Goal: Task Accomplishment & Management: Manage account settings

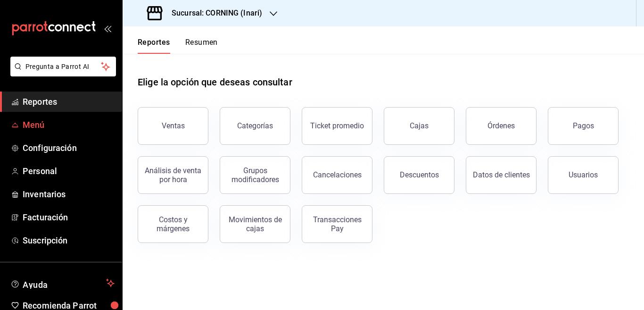
click at [34, 124] on span "Menú" at bounding box center [69, 124] width 92 height 13
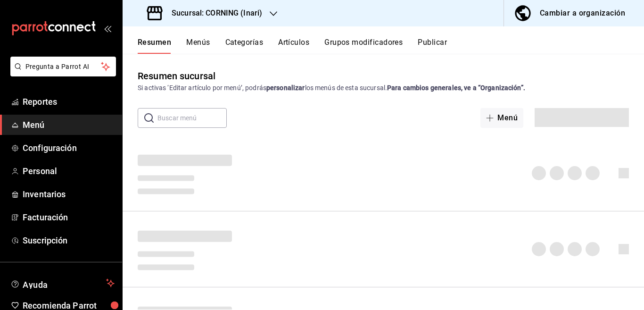
click at [296, 43] on button "Artículos" at bounding box center [293, 46] width 31 height 16
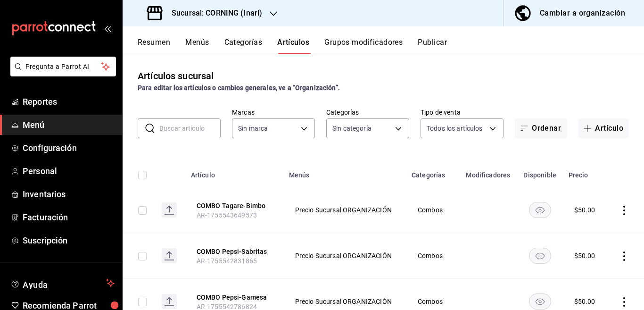
click at [192, 127] on input "text" at bounding box center [189, 128] width 61 height 19
type input "396cbb58-422b-46d3-accc-8fe96382a592,5444b85d-5e5a-4f22-835e-2c1604aac23d,f2cdd…"
type input "9758f88e-1d56-483c-ada6-183e34089cca"
click at [186, 130] on input "text" at bounding box center [189, 128] width 61 height 19
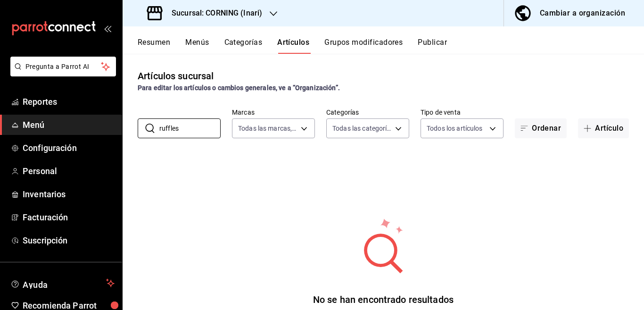
type input "ruffles"
click at [368, 149] on div "Artículos sucursal Para editar los artículos o cambios generales, ve a “Organiz…" at bounding box center [384, 182] width 522 height 256
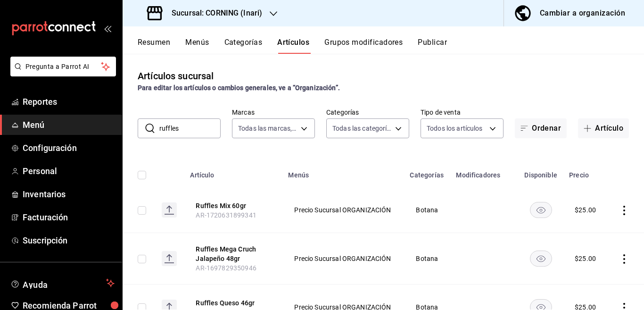
click at [194, 128] on input "ruffles" at bounding box center [189, 128] width 61 height 19
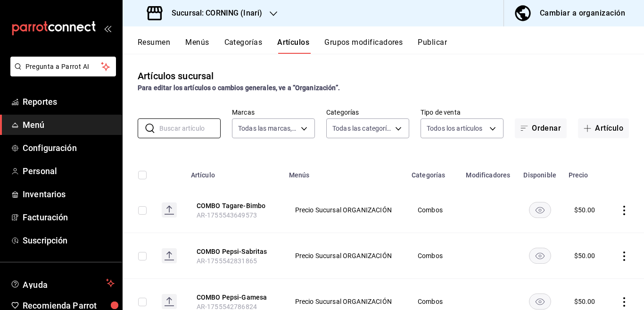
click at [239, 44] on button "Categorías" at bounding box center [244, 46] width 38 height 16
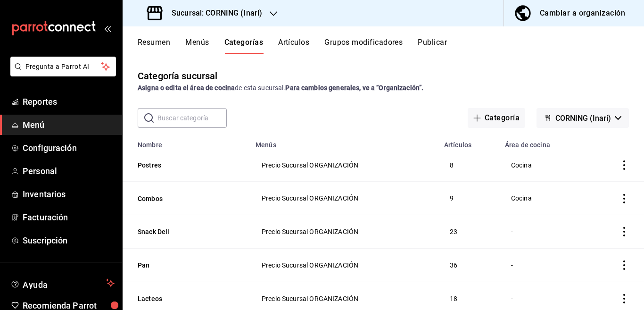
click at [296, 42] on button "Artículos" at bounding box center [293, 46] width 31 height 16
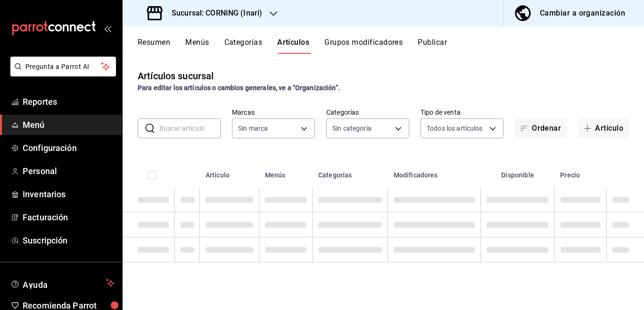
click at [245, 42] on button "Categorías" at bounding box center [244, 46] width 38 height 16
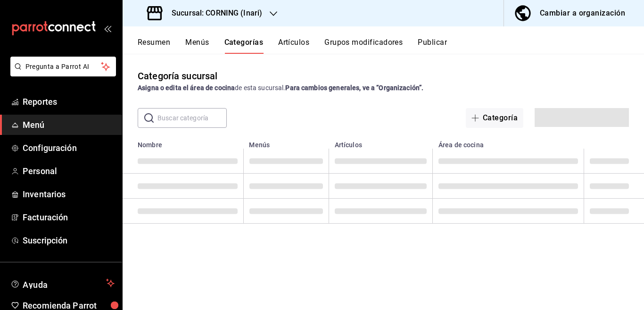
click at [245, 42] on button "Categorías" at bounding box center [244, 46] width 39 height 16
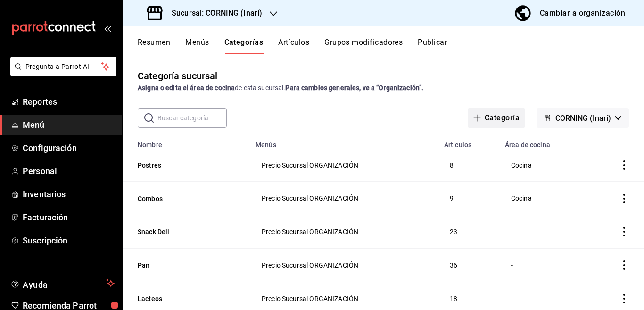
click at [499, 114] on button "Categoría" at bounding box center [497, 118] width 58 height 20
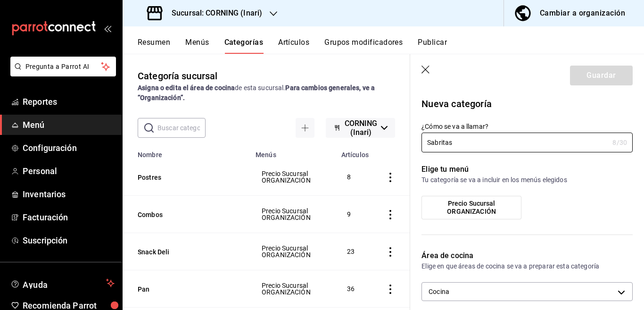
type input "Sabritas"
click at [415, 159] on div "Elige tu menú Tu categoría se va a incluir en los menús elegidos Precio Sucursa…" at bounding box center [521, 195] width 223 height 86
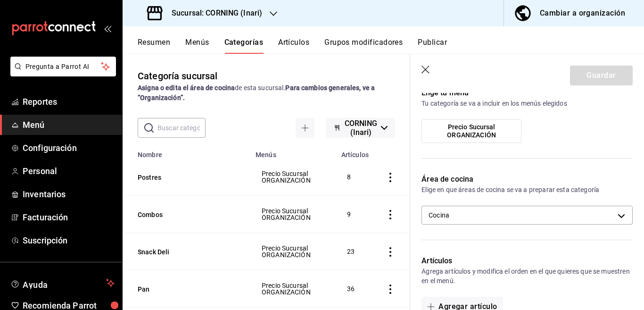
click at [446, 130] on span "Precio Sucursal ORGANIZACIÓN" at bounding box center [472, 131] width 86 height 16
click at [0, 0] on input "Precio Sucursal ORGANIZACIÓN" at bounding box center [0, 0] width 0 height 0
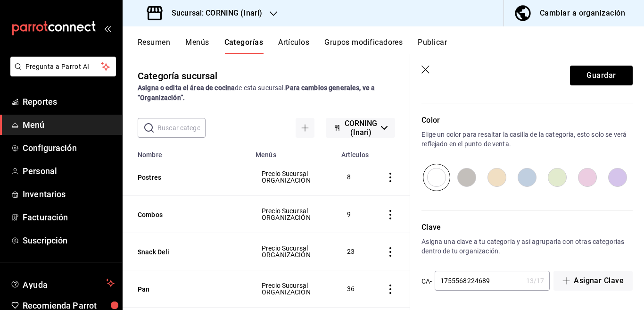
scroll to position [310, 0]
click at [587, 72] on button "Guardar" at bounding box center [601, 76] width 63 height 20
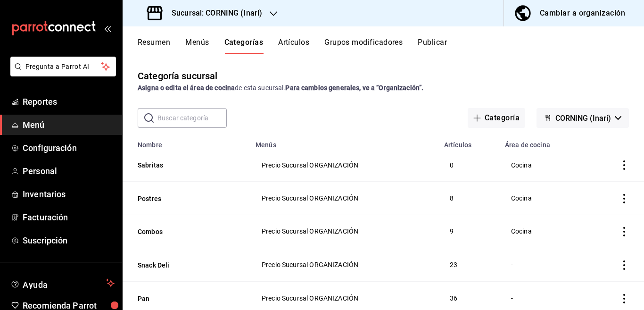
click at [300, 42] on button "Artículos" at bounding box center [293, 46] width 31 height 16
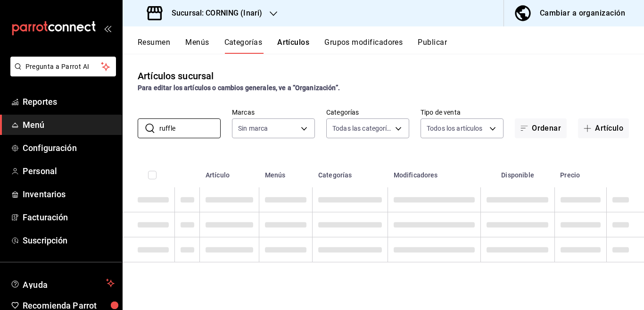
type input "ruffles"
type input "9758f88e-1d56-483c-ada6-183e34089cca"
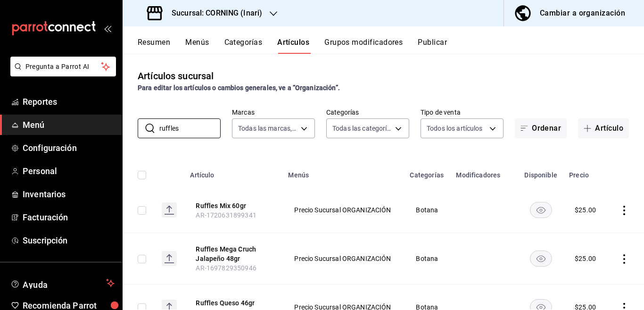
type input "ruffles"
click at [322, 146] on div "Artículos sucursal Para editar los artículos o cambios generales, ve a “Organiz…" at bounding box center [384, 182] width 522 height 256
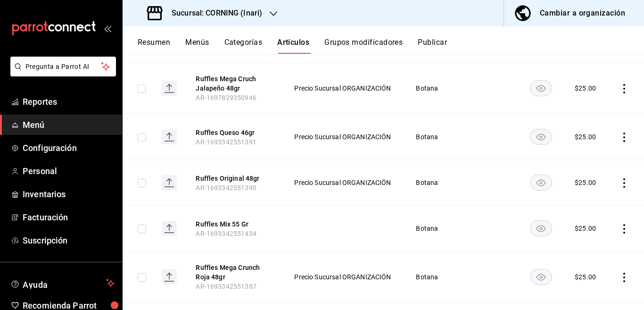
scroll to position [168, 0]
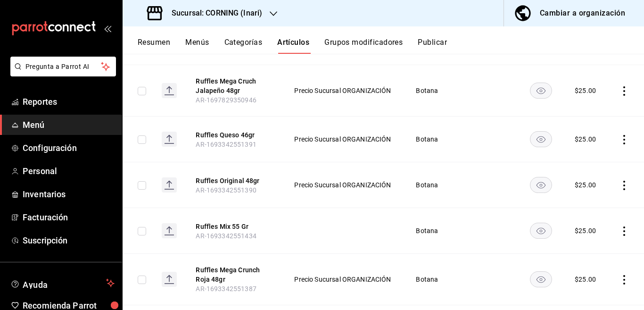
click at [620, 184] on icon "actions" at bounding box center [624, 185] width 9 height 9
click at [589, 204] on span "Editar" at bounding box center [588, 207] width 25 height 10
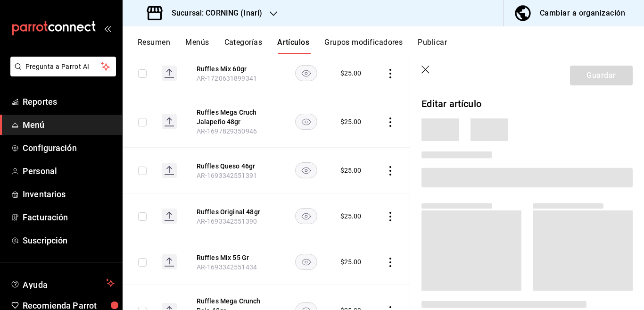
scroll to position [168, 0]
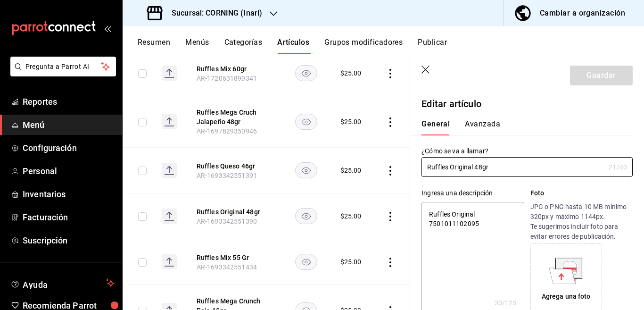
type textarea "x"
type input "$25.00"
type textarea "x"
click at [485, 222] on textarea "Ruffles Original 7501011102095" at bounding box center [473, 258] width 102 height 113
type textarea "Ruffles Original"
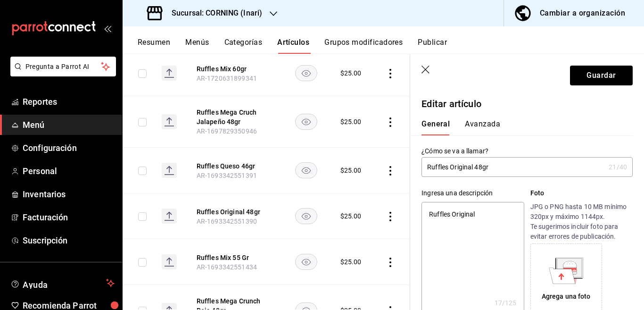
type textarea "x"
click at [500, 170] on input "Ruffles Original 48gr" at bounding box center [514, 167] width 184 height 19
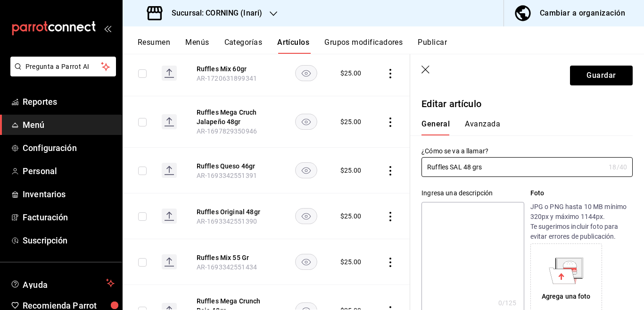
type input "Ruffles SAL 48 grs"
click at [476, 209] on textarea at bounding box center [473, 258] width 102 height 113
paste textarea "Ruffles SAL 48 grs"
type textarea "Ruffles SAL 48 grs"
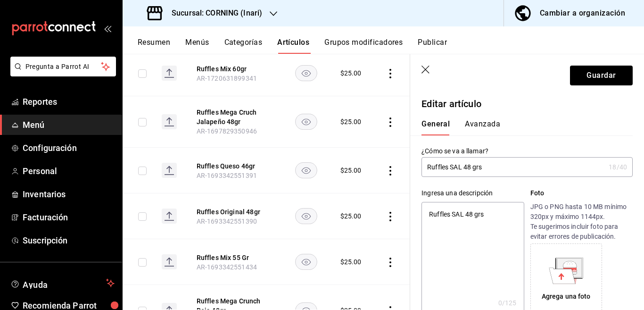
type textarea "x"
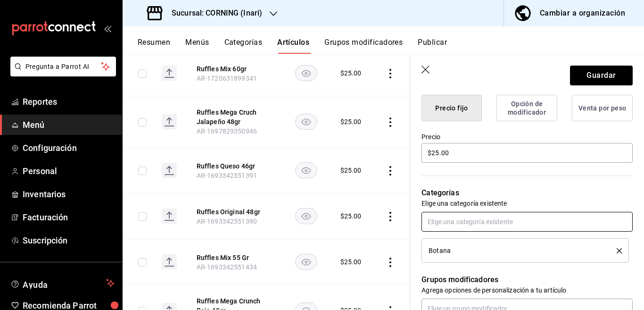
scroll to position [268, 0]
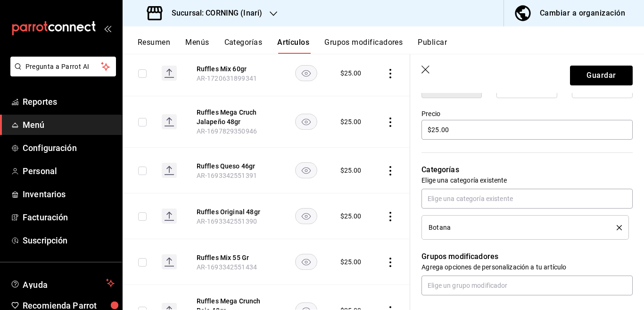
type textarea "Ruffles SAL 48 grs"
click at [617, 226] on icon "delete" at bounding box center [619, 227] width 5 height 5
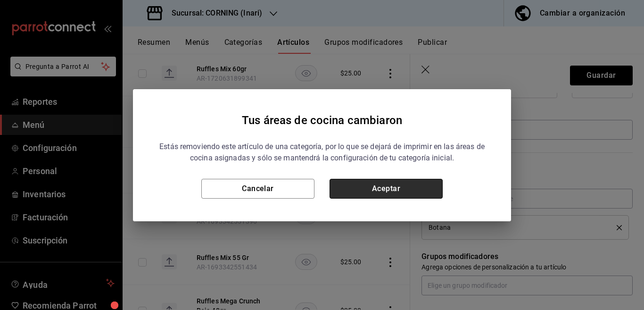
click at [401, 192] on button "Aceptar" at bounding box center [386, 189] width 113 height 20
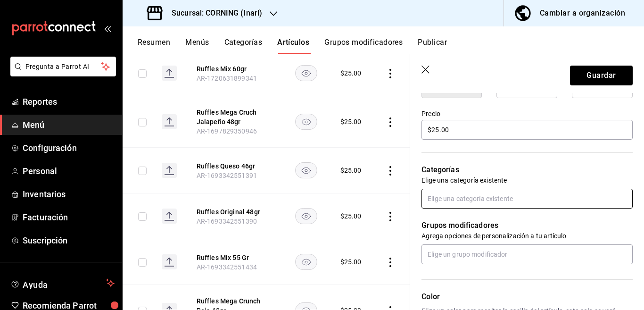
click at [476, 197] on input "text" at bounding box center [527, 199] width 211 height 20
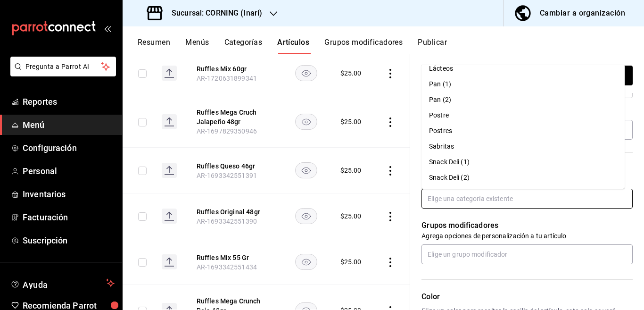
scroll to position [210, 0]
click at [446, 145] on li "Sabritas" at bounding box center [523, 146] width 203 height 16
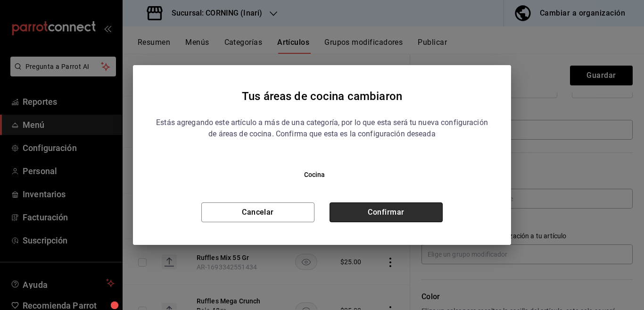
click at [386, 210] on button "Confirmar" at bounding box center [386, 212] width 113 height 20
type textarea "x"
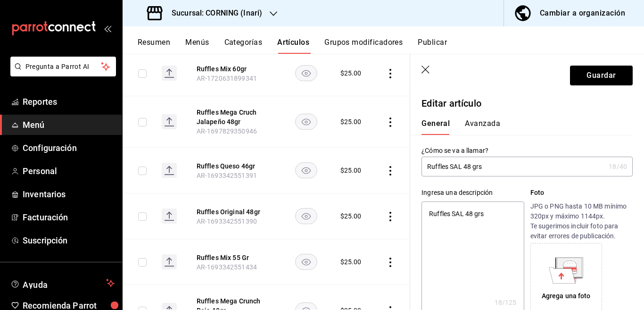
scroll to position [0, 0]
click at [485, 120] on button "Avanzada" at bounding box center [482, 127] width 35 height 16
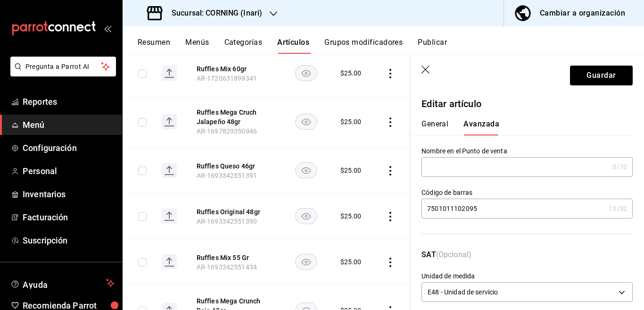
click at [489, 211] on input "7501011102095" at bounding box center [514, 208] width 184 height 19
type input "7"
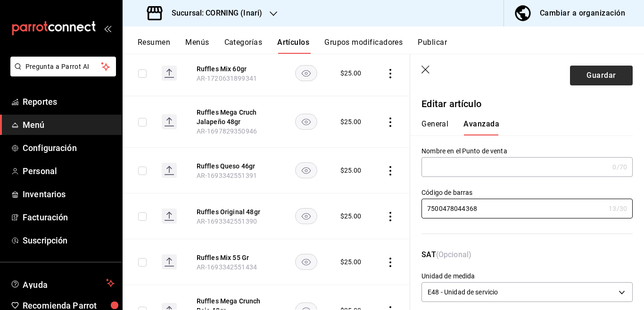
type input "7500478044368"
click at [597, 73] on button "Guardar" at bounding box center [601, 76] width 63 height 20
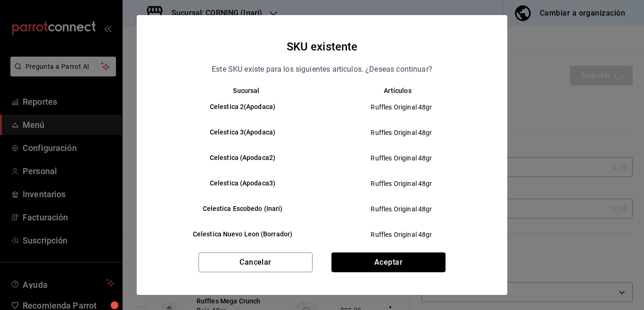
click at [388, 262] on button "Aceptar" at bounding box center [389, 262] width 114 height 20
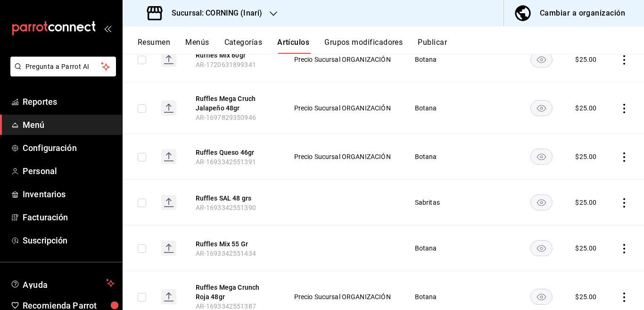
scroll to position [153, 0]
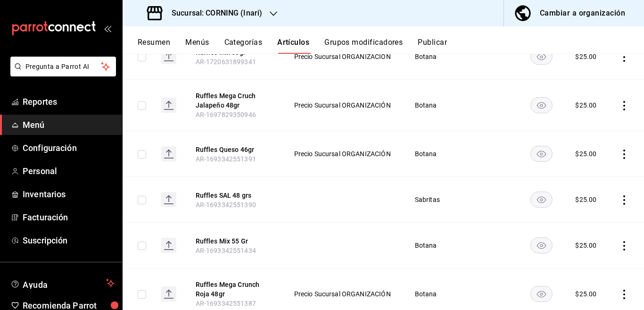
click at [620, 156] on icon "actions" at bounding box center [624, 154] width 9 height 9
click at [583, 176] on span "Editar" at bounding box center [588, 176] width 25 height 10
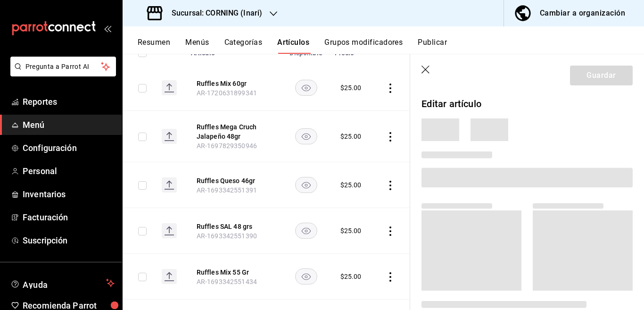
scroll to position [153, 0]
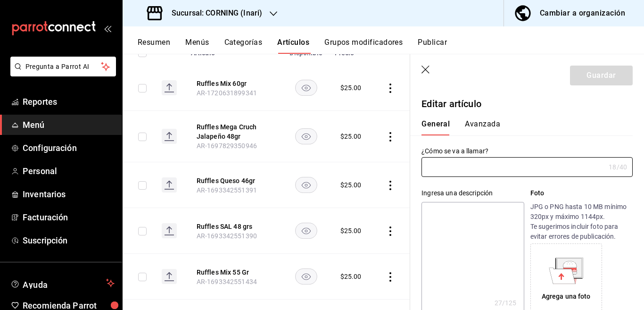
type input "Ruffles Queso 46gr"
type textarea "Ruffles Queso 7501011104099"
type textarea "x"
type input "AR-1693342551391"
type textarea "x"
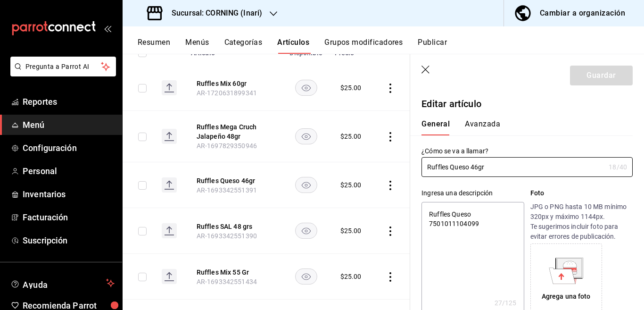
type input "$25.00"
type textarea "x"
click at [486, 223] on textarea "Ruffles Queso 7501011104099" at bounding box center [473, 258] width 102 height 113
type textarea "Ruffles Queso"
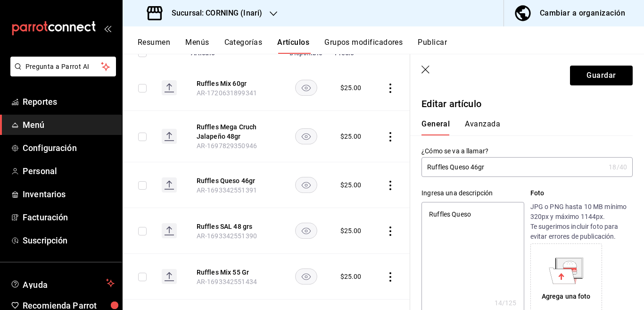
type textarea "x"
click at [498, 163] on input "Ruffles Queso 46gr" at bounding box center [514, 167] width 184 height 19
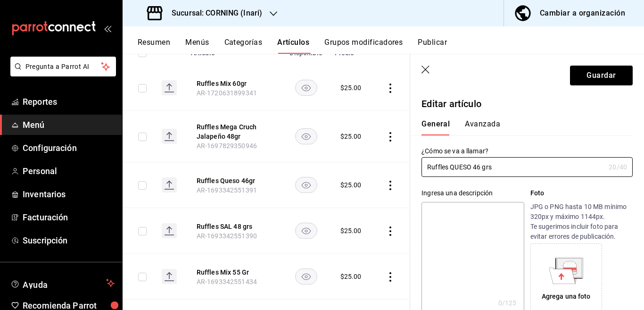
type input "Ruffles QUESO 46 grs"
click at [475, 212] on textarea at bounding box center [473, 258] width 102 height 113
paste textarea "Ruffles QUESO 46 grs"
type textarea "Ruffles QUESO 46 grs"
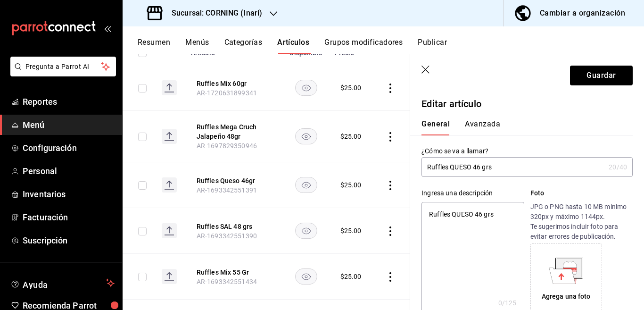
type textarea "x"
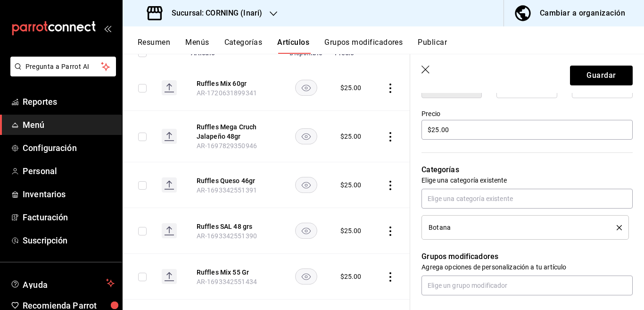
scroll to position [268, 0]
type textarea "Ruffles QUESO 46 grs"
click at [617, 226] on icon "delete" at bounding box center [619, 227] width 5 height 5
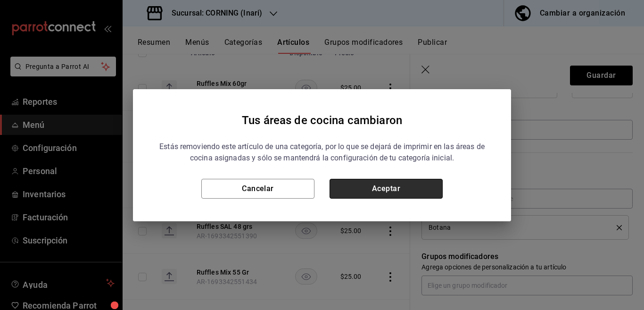
click at [406, 189] on button "Aceptar" at bounding box center [386, 189] width 113 height 20
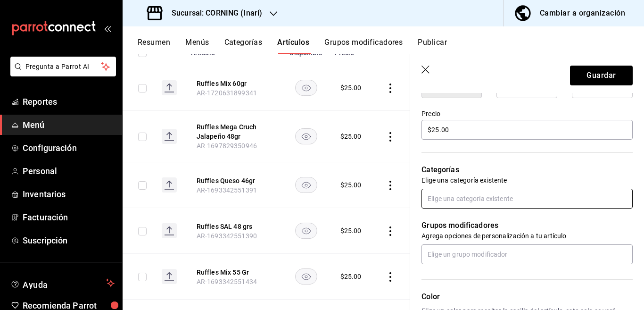
click at [443, 201] on input "text" at bounding box center [527, 199] width 211 height 20
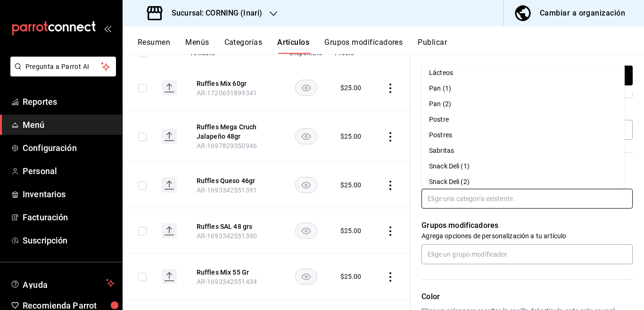
scroll to position [210, 0]
click at [451, 144] on li "Sabritas" at bounding box center [523, 146] width 203 height 16
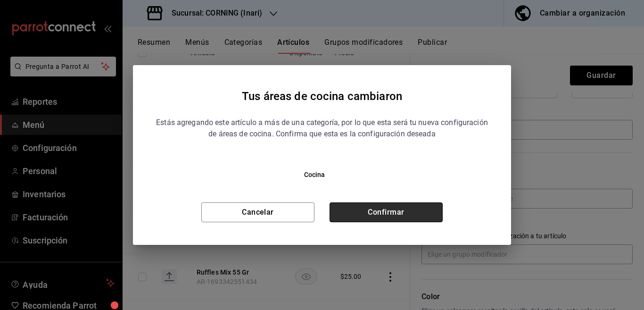
click at [405, 209] on button "Confirmar" at bounding box center [386, 212] width 113 height 20
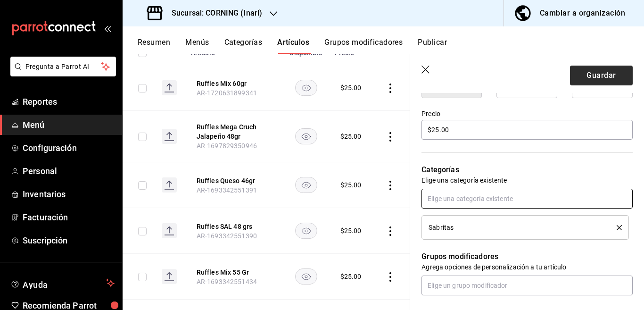
scroll to position [268, 0]
click at [577, 75] on button "Guardar" at bounding box center [601, 76] width 63 height 20
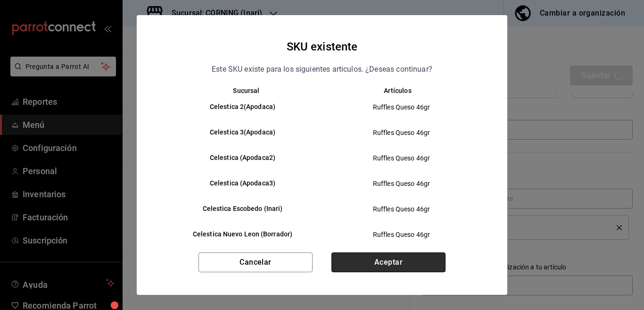
click at [393, 262] on button "Aceptar" at bounding box center [389, 262] width 114 height 20
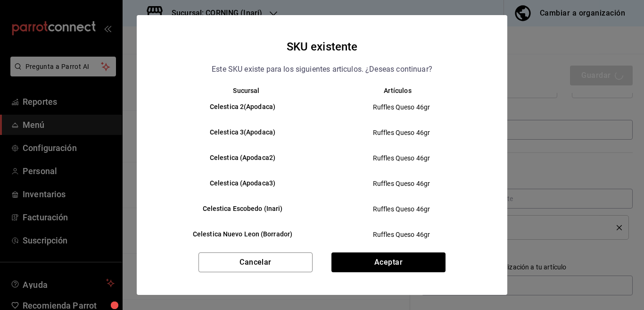
type textarea "x"
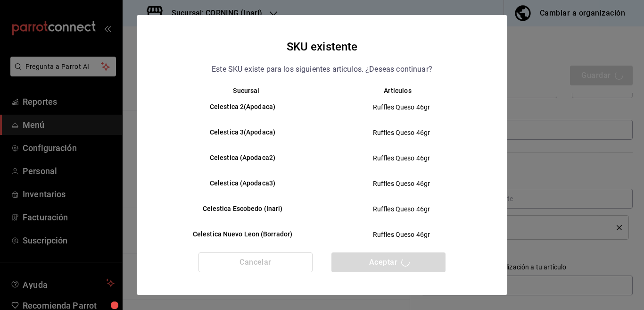
type textarea "x"
type input "AR-1755568498542"
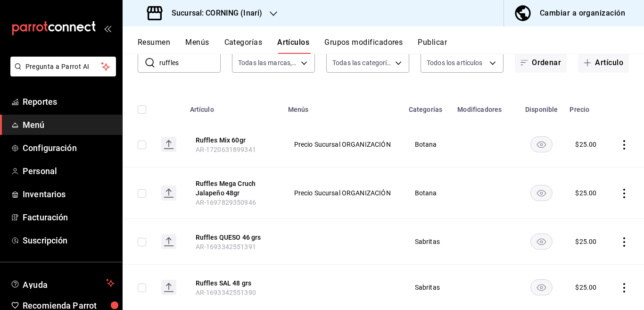
scroll to position [76, 0]
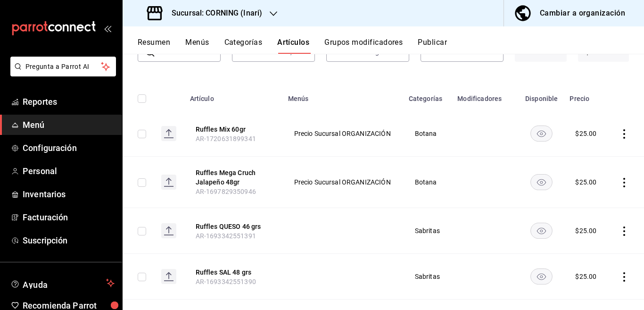
click at [624, 231] on icon "actions" at bounding box center [625, 230] width 2 height 9
click at [584, 244] on span "Editar" at bounding box center [588, 247] width 25 height 10
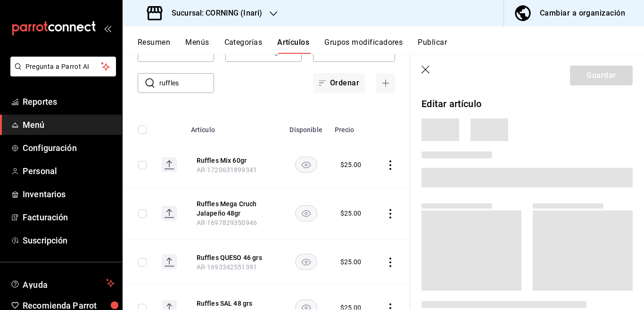
scroll to position [77, 0]
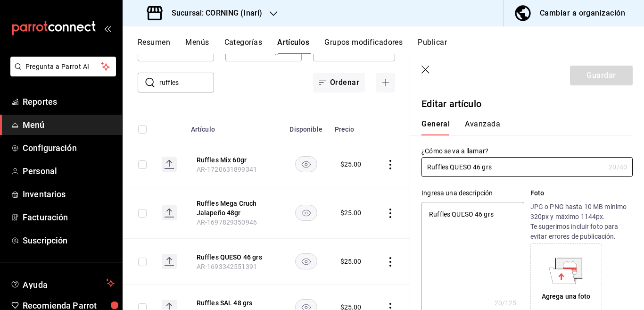
type textarea "x"
type input "$25.00"
type input "E48"
type input "90101500"
radio input "true"
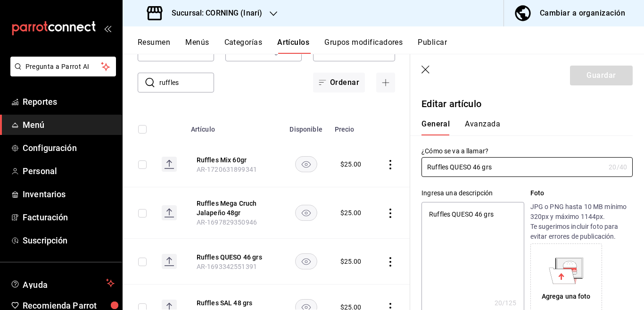
radio input "true"
type input "43ffc9d6-736a-418e-bb65-a51c168d821e"
click at [488, 122] on button "Avanzada" at bounding box center [482, 127] width 35 height 16
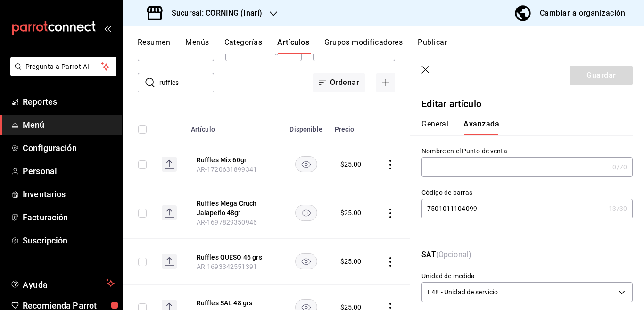
click at [489, 209] on input "7501011104099" at bounding box center [514, 208] width 184 height 19
type input "7"
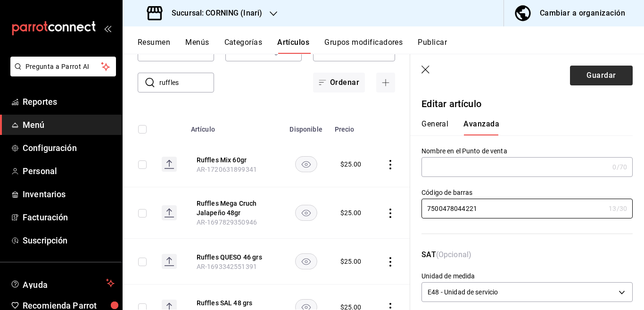
type input "7500478044221"
click at [583, 72] on button "Guardar" at bounding box center [601, 76] width 63 height 20
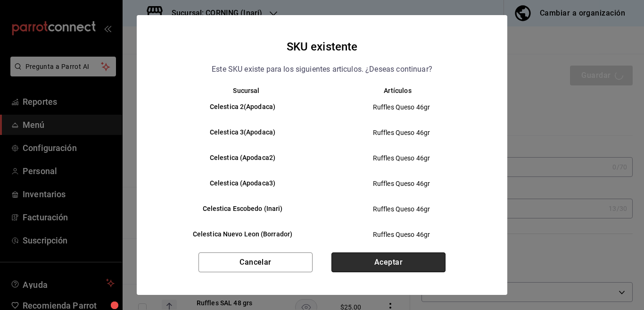
click at [399, 258] on button "Aceptar" at bounding box center [389, 262] width 114 height 20
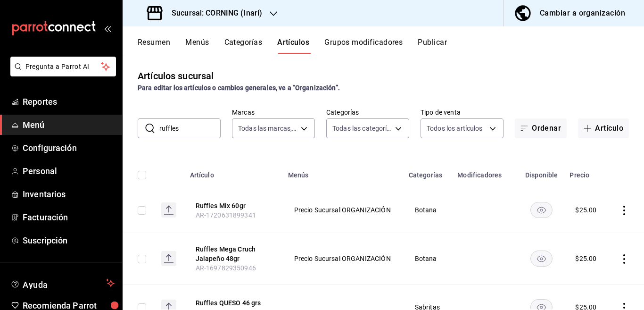
click at [191, 128] on input "ruffles" at bounding box center [189, 128] width 61 height 19
type input "r"
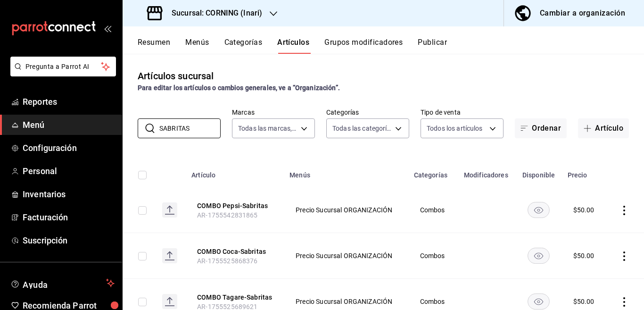
click at [347, 152] on div "Artículos sucursal Para editar los artículos o cambios generales, ve a “Organiz…" at bounding box center [384, 182] width 522 height 256
click at [204, 125] on input "SABRITAS" at bounding box center [189, 128] width 61 height 19
type input "S"
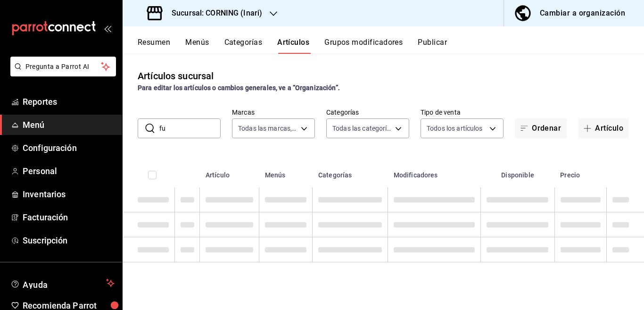
type input "f"
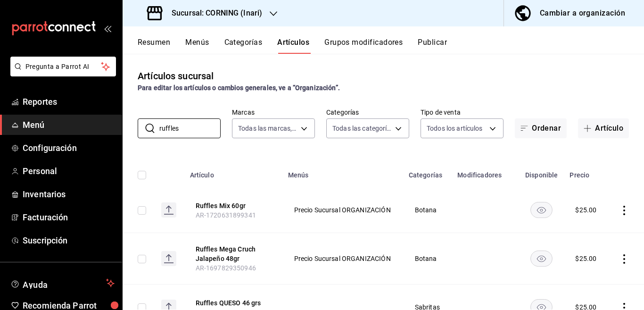
click at [358, 154] on div "Artículos sucursal Para editar los artículos o cambios generales, ve a “Organiz…" at bounding box center [384, 182] width 522 height 256
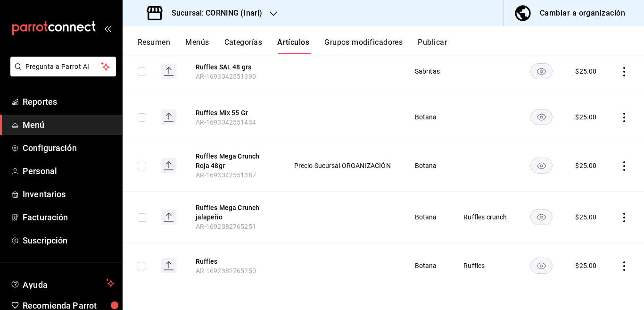
scroll to position [283, 0]
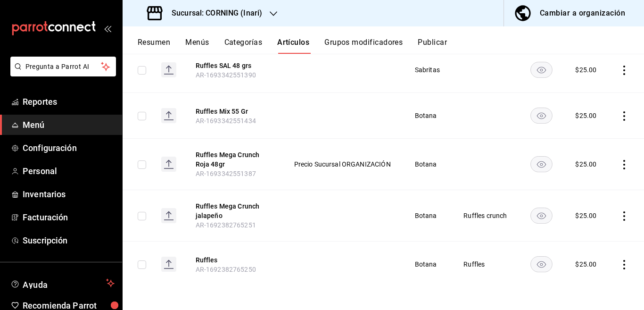
click at [624, 265] on icon "actions" at bounding box center [625, 264] width 2 height 9
click at [587, 285] on span "Eliminar" at bounding box center [588, 285] width 24 height 8
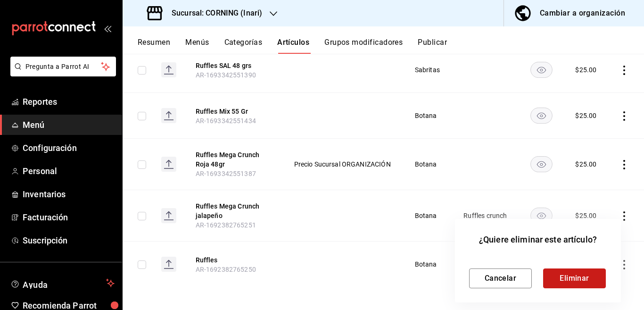
click at [565, 276] on button "Eliminar" at bounding box center [575, 278] width 63 height 20
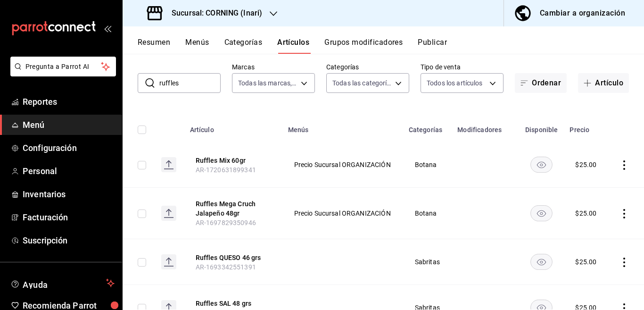
scroll to position [45, 0]
click at [196, 83] on input "ruffles" at bounding box center [189, 83] width 61 height 19
type input "r"
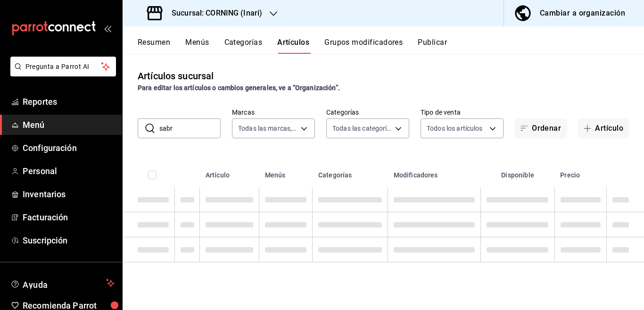
scroll to position [0, 0]
type input "sabritas"
click at [344, 145] on div "Artículos sucursal Para editar los artículos o cambios generales, ve a “Organiz…" at bounding box center [384, 182] width 522 height 256
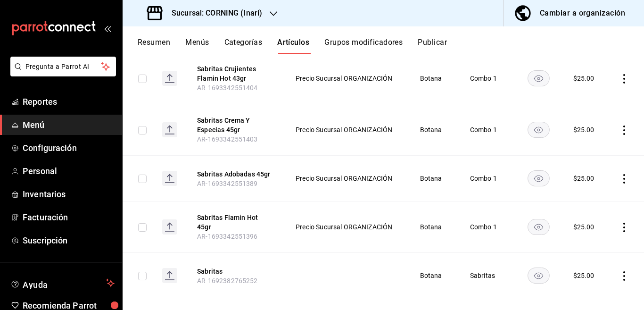
scroll to position [525, 0]
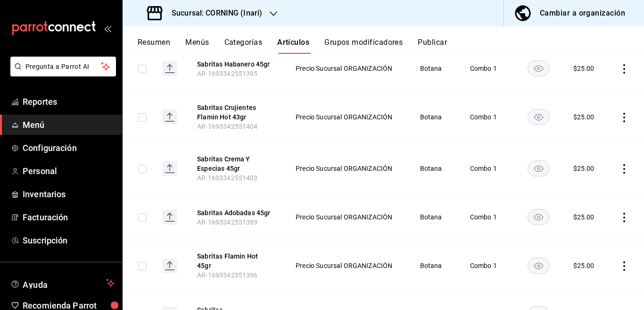
click at [624, 164] on icon "actions" at bounding box center [625, 168] width 2 height 9
click at [586, 182] on span "Editar" at bounding box center [588, 185] width 25 height 10
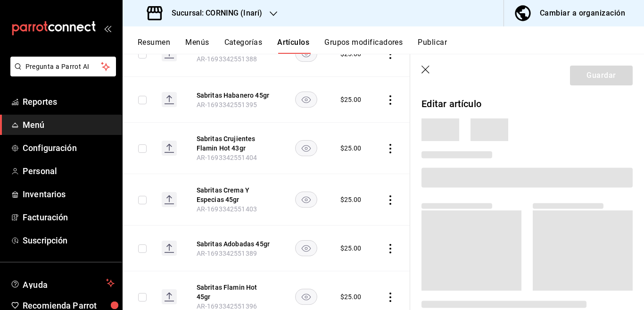
scroll to position [525, 0]
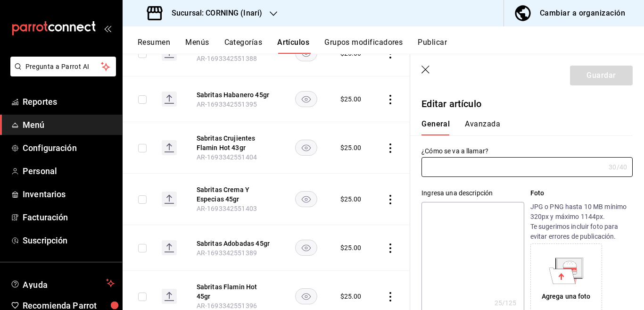
type input "Sabritas Crema Y Especias 45gr"
type textarea "Sabritas Crema Y Especias"
type textarea "x"
type input "AR-1693342551403"
type textarea "x"
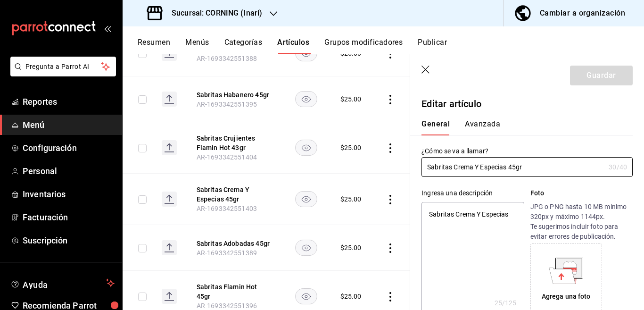
type input "$25.00"
type textarea "x"
click at [511, 214] on textarea "Sabritas Crema Y Especias" at bounding box center [473, 258] width 102 height 113
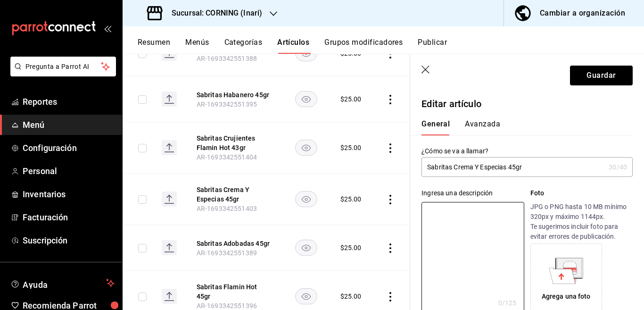
click at [544, 169] on input "Sabritas Crema Y Especias 45gr" at bounding box center [514, 167] width 184 height 19
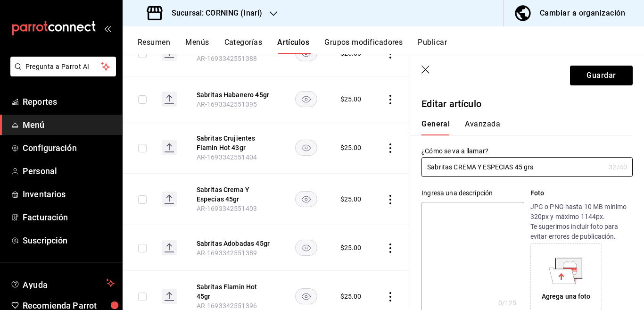
type input "Sabritas CREMA Y ESPECIAS 45 grs"
click at [459, 249] on textarea at bounding box center [473, 258] width 102 height 113
paste textarea "Sabritas CREMA Y ESPECIAS 45 grs"
type textarea "Sabritas CREMA Y ESPECIAS 45 grs"
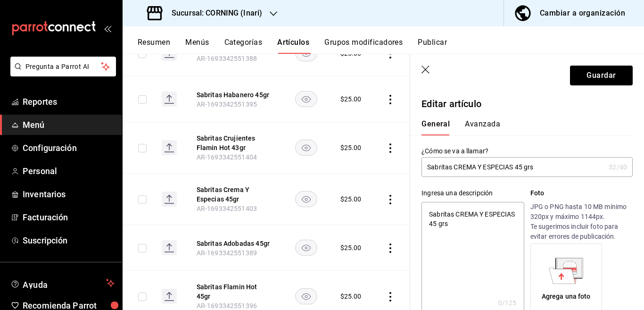
type textarea "x"
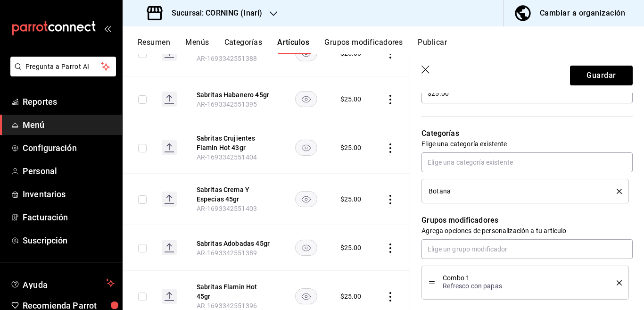
scroll to position [307, 0]
type textarea "Sabritas CREMA Y ESPECIAS 45 grs"
click at [617, 190] on icon "delete" at bounding box center [619, 189] width 5 height 5
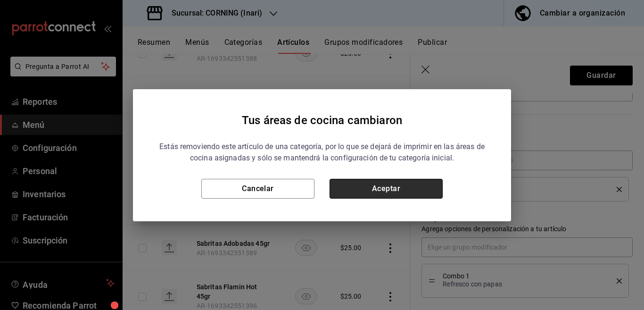
click at [409, 189] on button "Aceptar" at bounding box center [386, 189] width 113 height 20
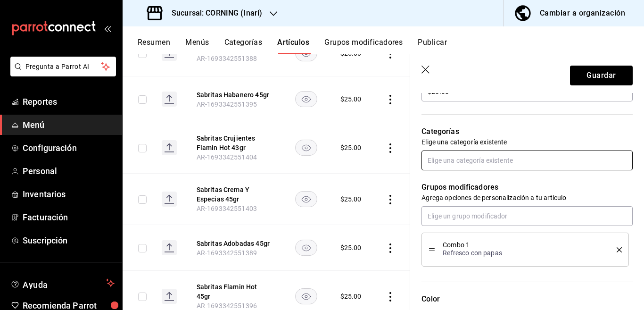
click at [469, 162] on input "text" at bounding box center [527, 161] width 211 height 20
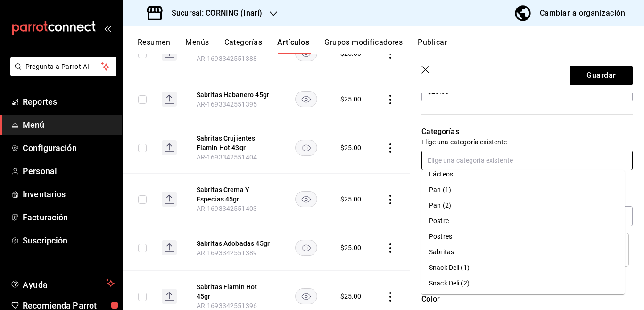
scroll to position [210, 0]
click at [443, 250] on li "Sabritas" at bounding box center [523, 252] width 203 height 16
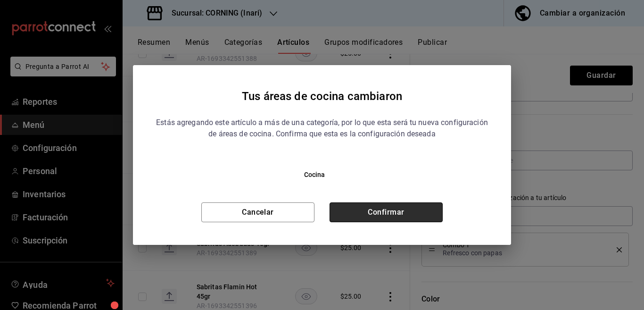
click at [418, 210] on button "Confirmar" at bounding box center [386, 212] width 113 height 20
type textarea "x"
type input "43ffc9d6-736a-418e-bb65-a51c168d821e"
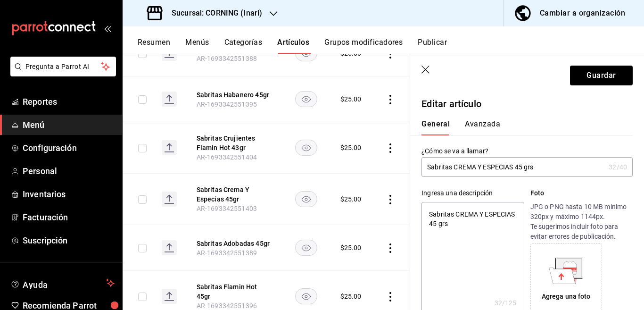
scroll to position [0, 0]
click at [483, 123] on button "Avanzada" at bounding box center [482, 127] width 35 height 16
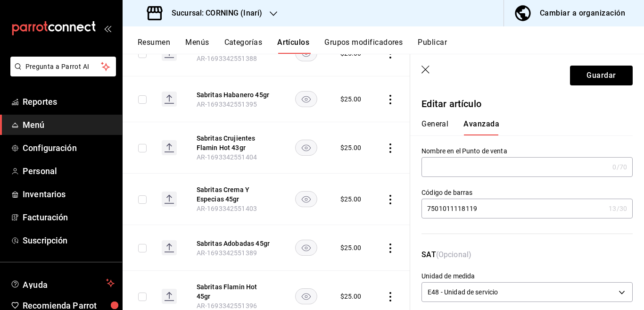
click at [487, 210] on input "7501011118119" at bounding box center [514, 208] width 184 height 19
type input "7"
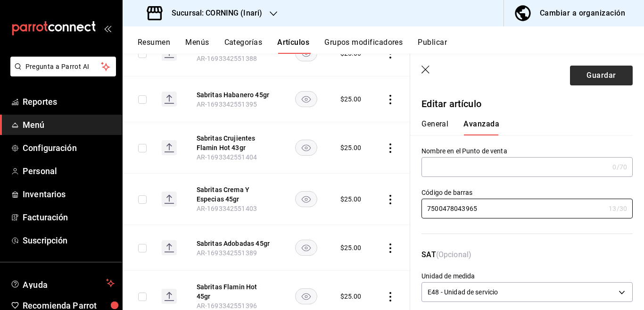
type input "7500478043965"
click at [586, 72] on button "Guardar" at bounding box center [601, 76] width 63 height 20
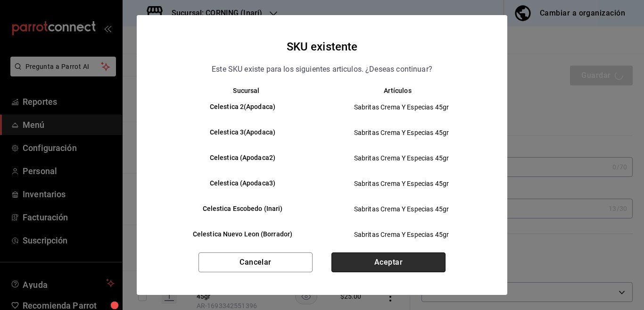
click at [374, 265] on button "Aceptar" at bounding box center [389, 262] width 114 height 20
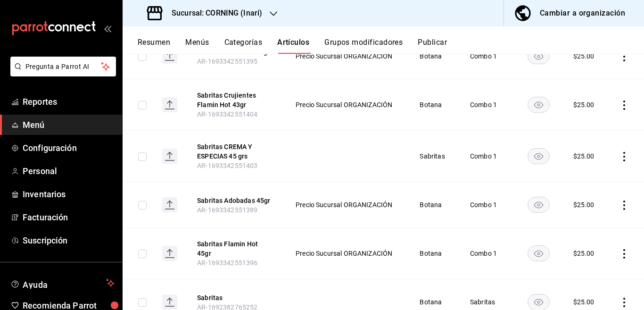
scroll to position [563, 0]
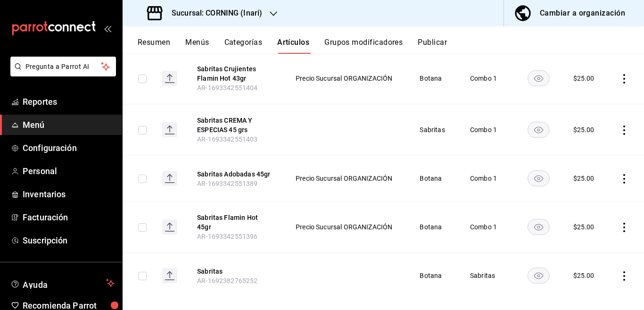
click at [620, 271] on icon "actions" at bounding box center [624, 275] width 9 height 9
click at [580, 287] on span "Eliminar" at bounding box center [588, 285] width 24 height 8
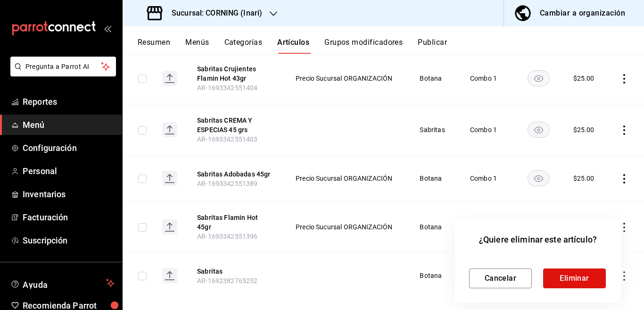
drag, startPoint x: 584, startPoint y: 288, endPoint x: 579, endPoint y: 279, distance: 9.5
click at [584, 287] on button "Eliminar" at bounding box center [575, 278] width 63 height 20
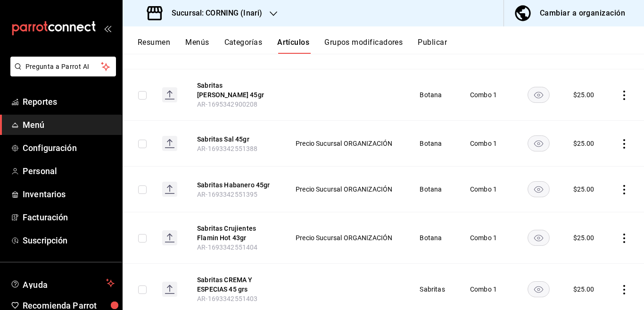
scroll to position [402, 0]
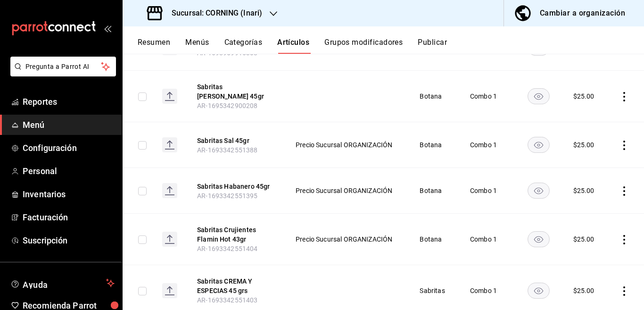
click at [624, 186] on icon "actions" at bounding box center [625, 190] width 2 height 9
click at [585, 204] on span "Editar" at bounding box center [588, 207] width 25 height 10
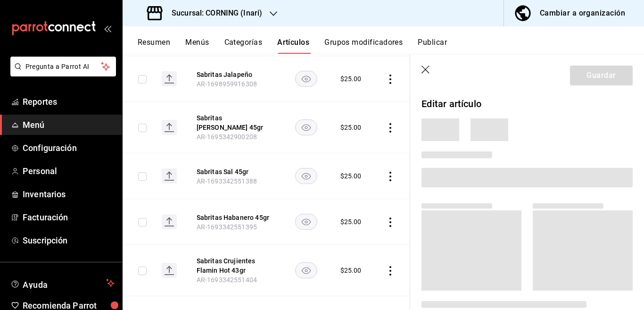
scroll to position [402, 0]
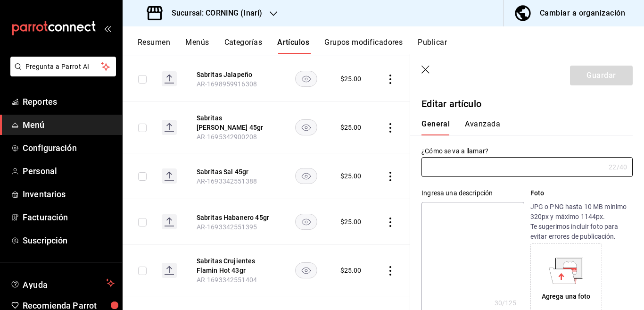
type input "Sabritas Habanero 45gr"
type textarea "SabritasHabanero 7501011137431"
type textarea "x"
type input "AR-1693342551395"
type textarea "x"
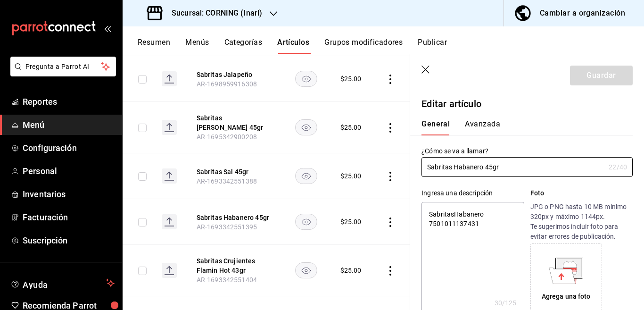
type input "$25.00"
type textarea "x"
click at [485, 224] on textarea "SabritasHabanero 7501011137431" at bounding box center [473, 258] width 102 height 113
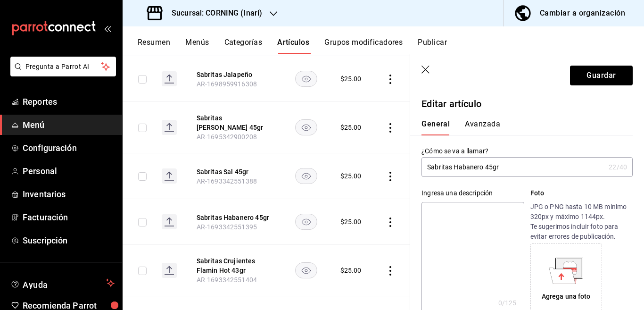
click at [521, 166] on input "Sabritas Habanero 45gr" at bounding box center [514, 167] width 184 height 19
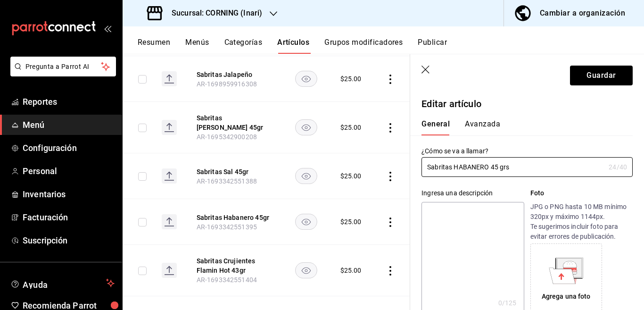
type input "Sabritas HABANERO 45 grs"
click at [475, 208] on textarea at bounding box center [473, 258] width 102 height 113
paste textarea "Sabritas HABANERO 45 grs"
type textarea "Sabritas HABANERO 45 grs"
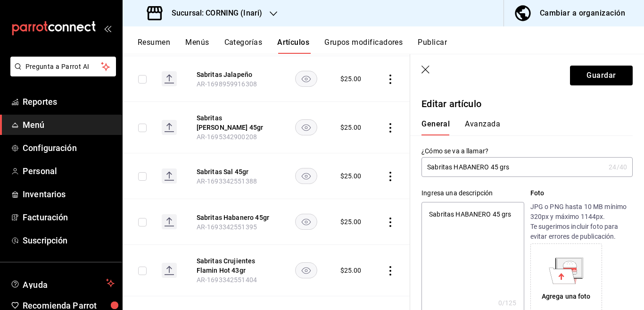
type textarea "x"
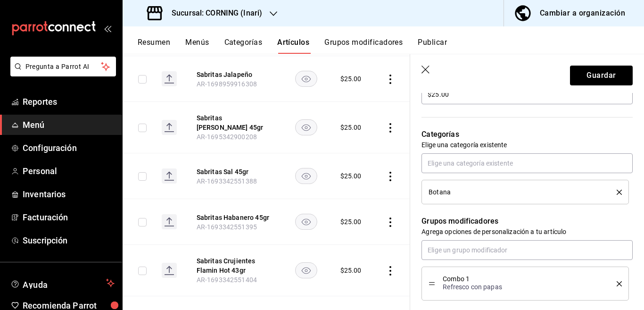
scroll to position [307, 0]
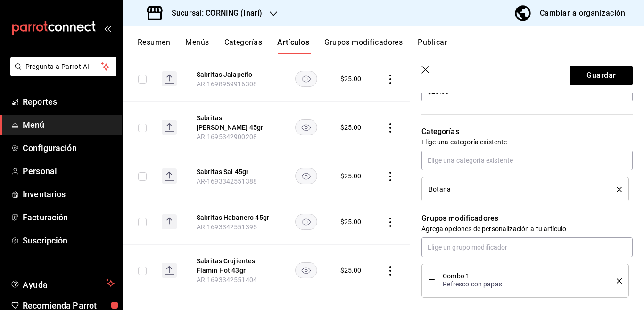
type textarea "Sabritas HABANERO 45 grs"
click at [617, 189] on icon "delete" at bounding box center [619, 189] width 5 height 5
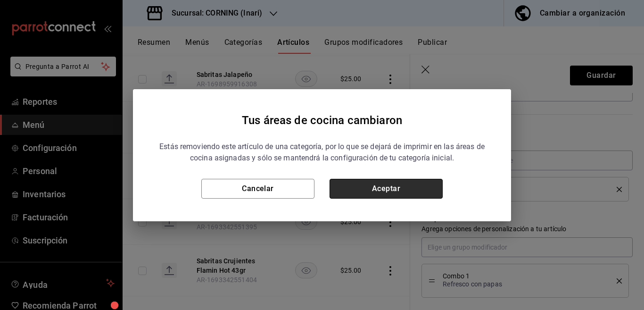
click at [381, 183] on button "Aceptar" at bounding box center [386, 189] width 113 height 20
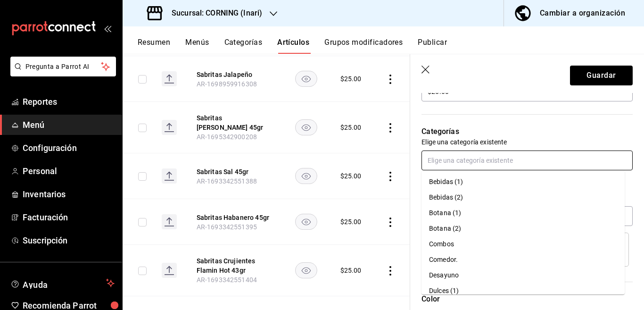
click at [482, 163] on input "text" at bounding box center [527, 161] width 211 height 20
click at [445, 257] on li "Sabritas" at bounding box center [523, 258] width 203 height 16
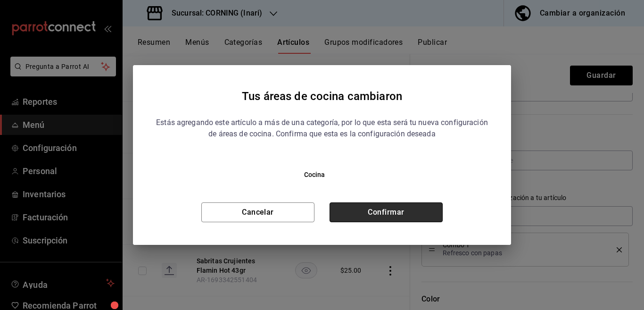
click at [427, 203] on button "Confirmar" at bounding box center [386, 212] width 113 height 20
type textarea "x"
type input "43ffc9d6-736a-418e-bb65-a51c168d821e"
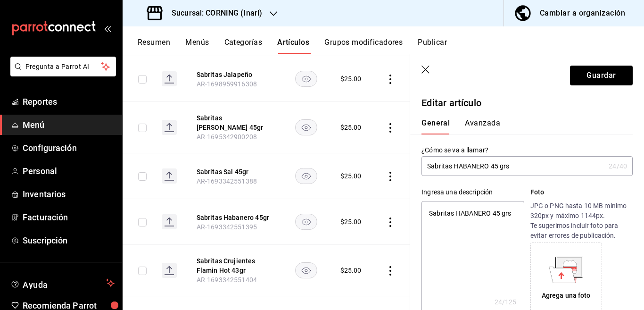
scroll to position [0, 0]
click at [479, 117] on div "General [PERSON_NAME]" at bounding box center [521, 123] width 223 height 25
click at [480, 125] on button "Avanzada" at bounding box center [482, 127] width 35 height 16
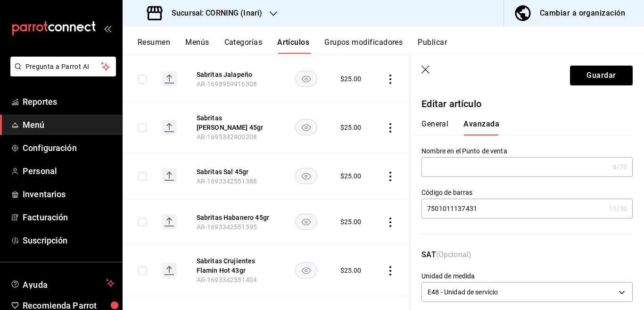
click at [485, 209] on input "7501011137431" at bounding box center [514, 208] width 184 height 19
type input "7"
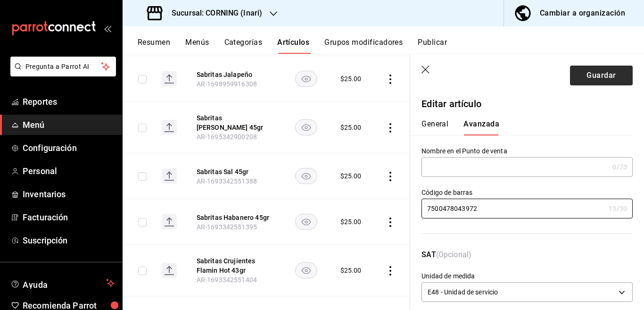
type input "7500478043972"
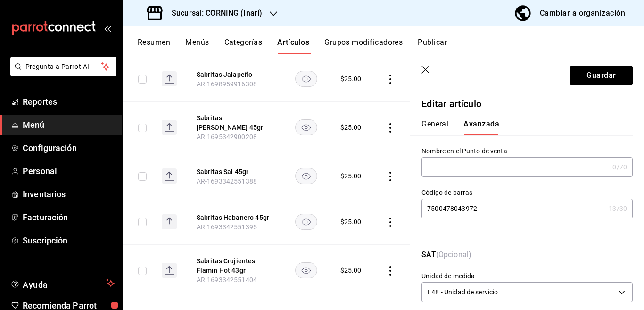
click at [593, 74] on button "Guardar" at bounding box center [601, 76] width 63 height 20
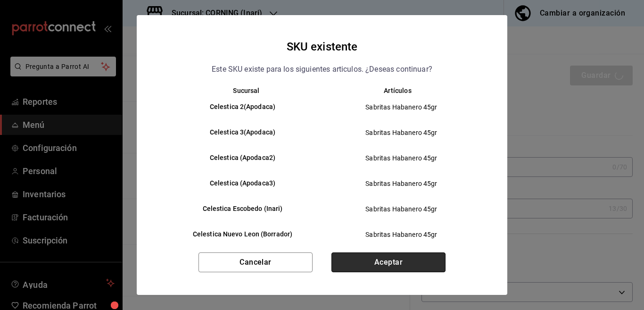
click at [388, 263] on button "Aceptar" at bounding box center [389, 262] width 114 height 20
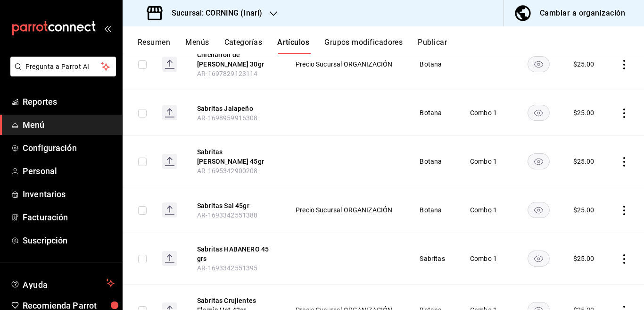
scroll to position [331, 0]
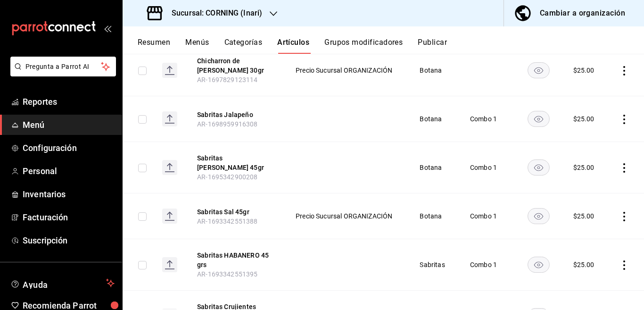
click at [620, 212] on icon "actions" at bounding box center [624, 216] width 9 height 9
click at [578, 230] on span "Editar" at bounding box center [588, 232] width 25 height 10
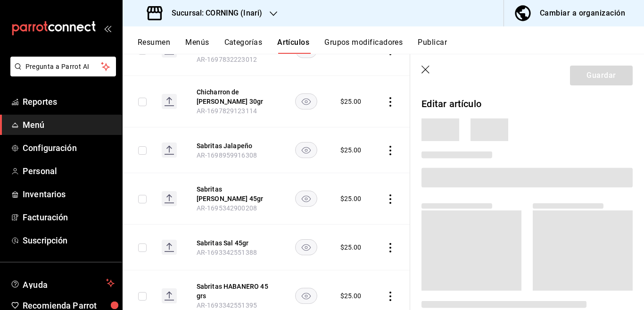
scroll to position [332, 0]
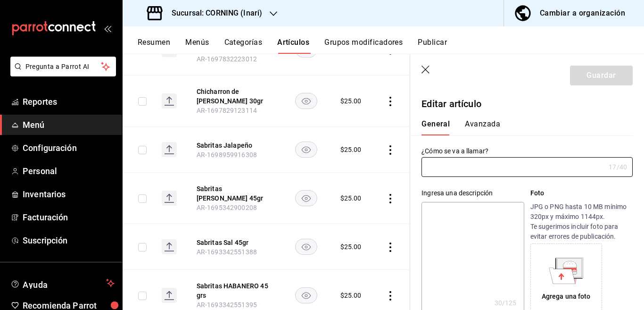
type input "Sabritas Sal 45gr"
type textarea "SabritasOriginal 7501011101456"
type textarea "x"
type input "AR-1693342551388"
type textarea "x"
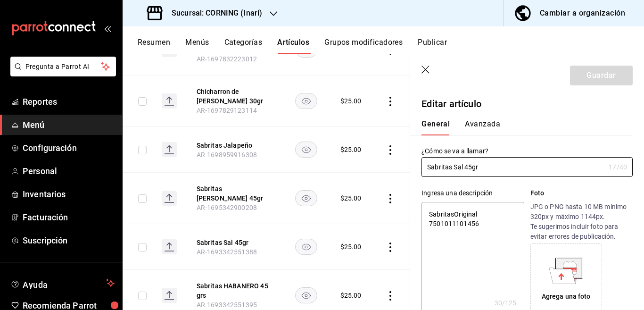
type input "$25.00"
type textarea "x"
click at [484, 225] on textarea "SabritasOriginal 7501011101456" at bounding box center [473, 258] width 102 height 113
type textarea "SabritasOriginal"
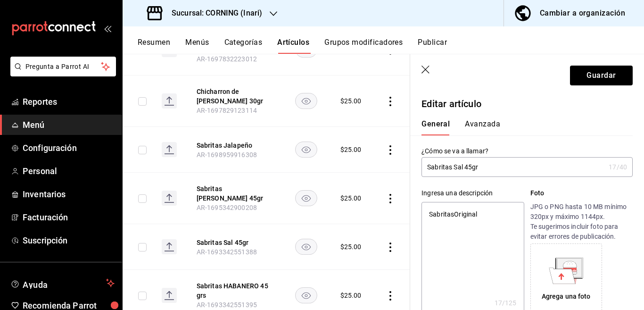
type textarea "x"
click at [498, 165] on input "Sabritas Sal 45gr" at bounding box center [514, 167] width 184 height 19
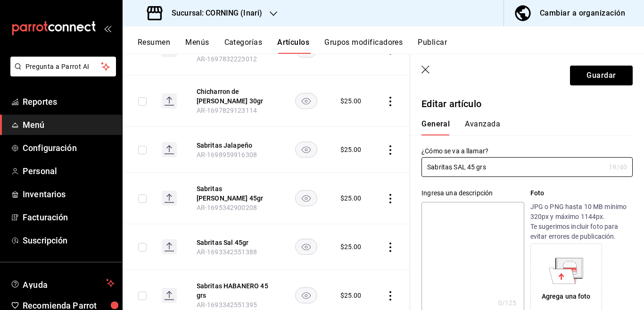
type input "Sabritas SAL 45 grs"
click at [461, 207] on textarea at bounding box center [473, 258] width 102 height 113
paste textarea "Sabritas SAL 45 grs"
type textarea "Sabritas SAL 45 grs"
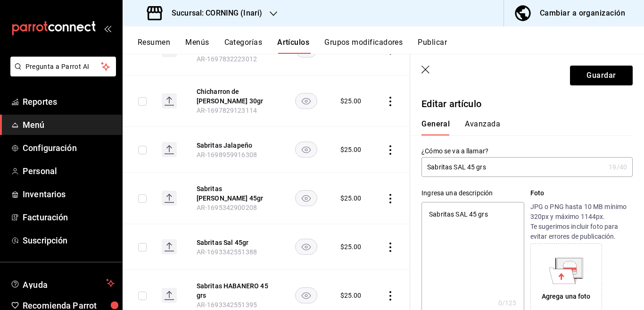
type textarea "x"
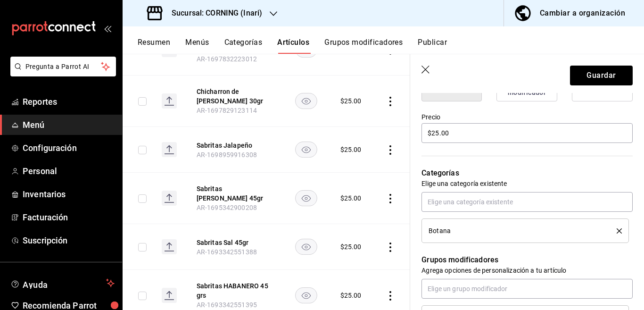
scroll to position [268, 0]
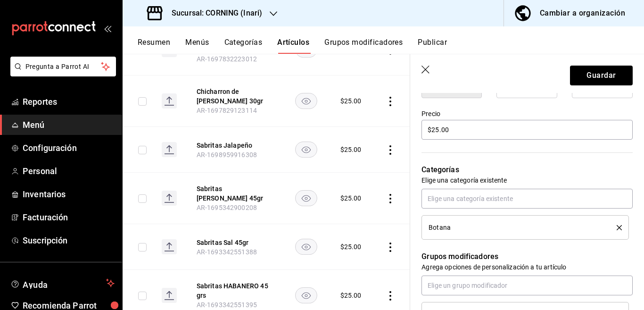
type textarea "Sabritas SAL 45 grs"
click at [617, 227] on icon "delete" at bounding box center [619, 227] width 5 height 5
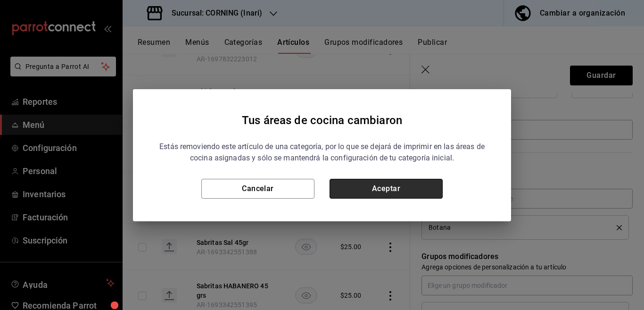
click at [419, 191] on button "Aceptar" at bounding box center [386, 189] width 113 height 20
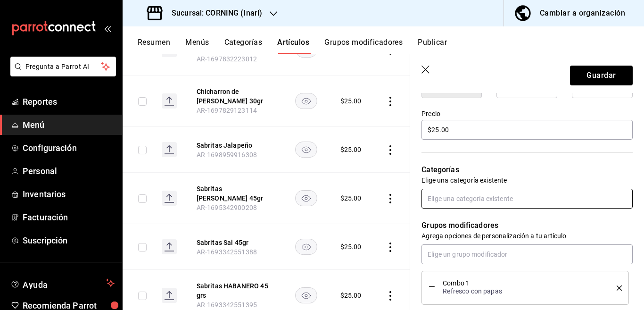
click at [466, 201] on input "text" at bounding box center [527, 199] width 211 height 20
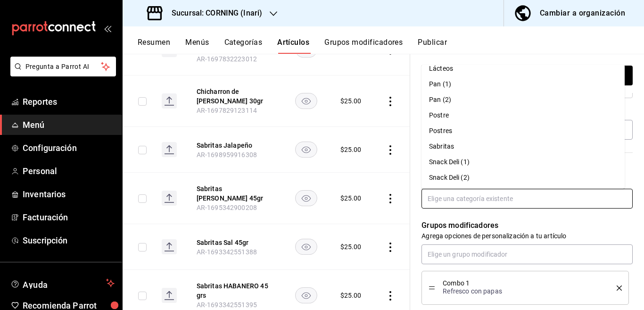
scroll to position [210, 0]
click at [447, 144] on li "Sabritas" at bounding box center [523, 146] width 203 height 16
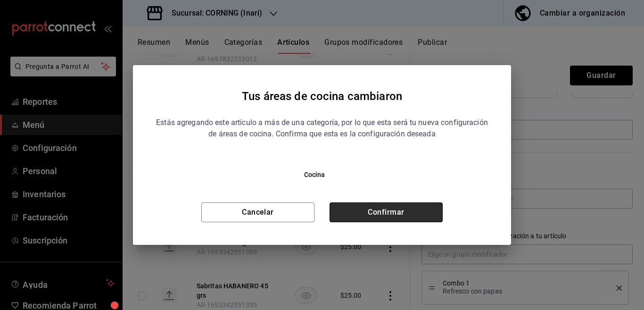
click at [407, 209] on button "Confirmar" at bounding box center [386, 212] width 113 height 20
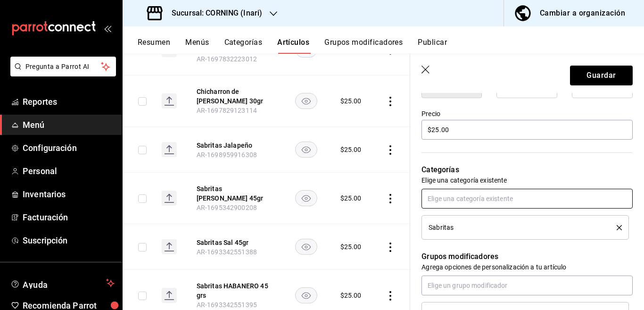
scroll to position [268, 0]
click at [588, 70] on button "Guardar" at bounding box center [601, 76] width 63 height 20
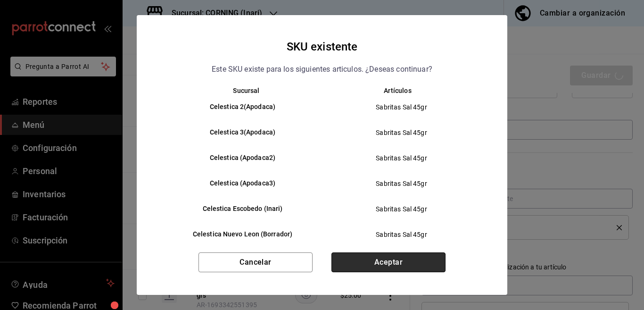
click at [402, 258] on button "Aceptar" at bounding box center [389, 262] width 114 height 20
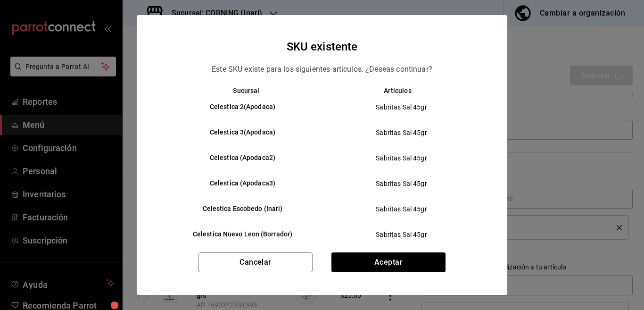
type textarea "x"
type input "AR-1755568907193"
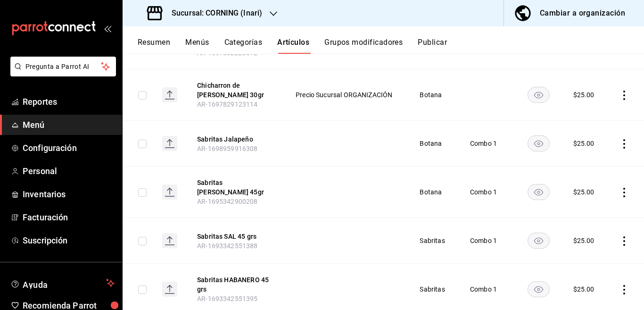
scroll to position [345, 0]
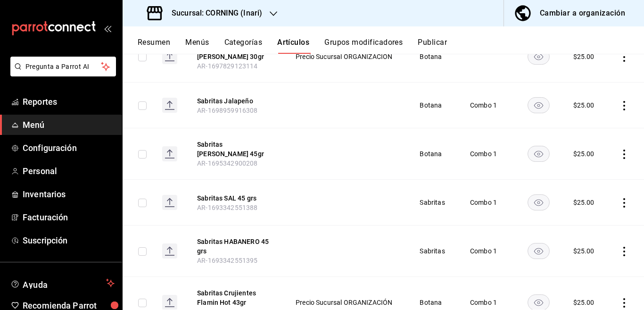
click at [620, 198] on icon "actions" at bounding box center [624, 202] width 9 height 9
click at [588, 217] on span "Editar" at bounding box center [588, 219] width 25 height 10
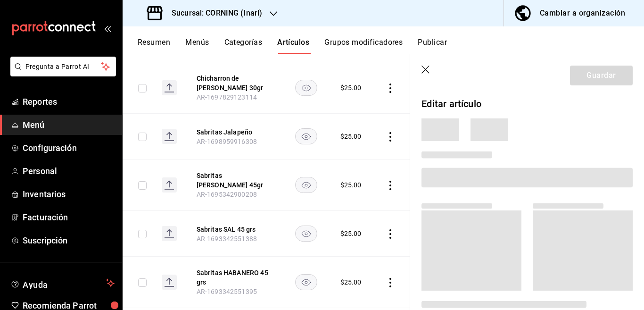
scroll to position [345, 0]
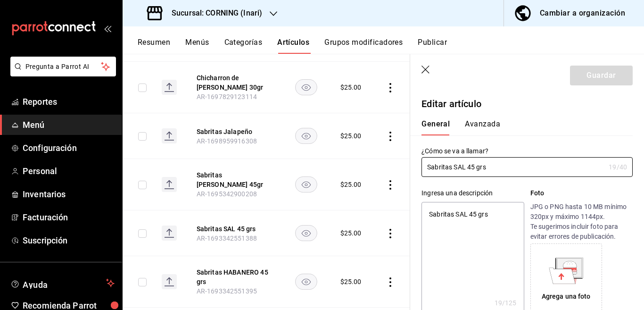
type textarea "x"
type input "$25.00"
type input "E48"
type input "90101500"
radio input "true"
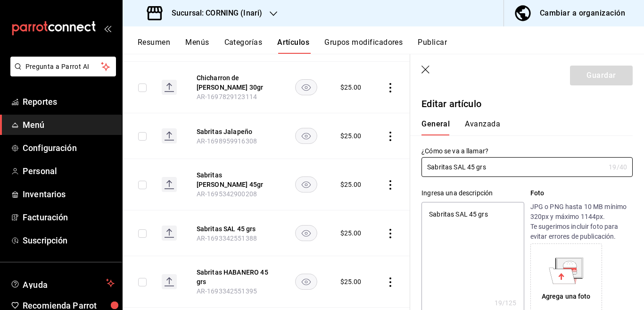
radio input "true"
type input "43ffc9d6-736a-418e-bb65-a51c168d821e"
click at [488, 124] on button "Avanzada" at bounding box center [482, 127] width 35 height 16
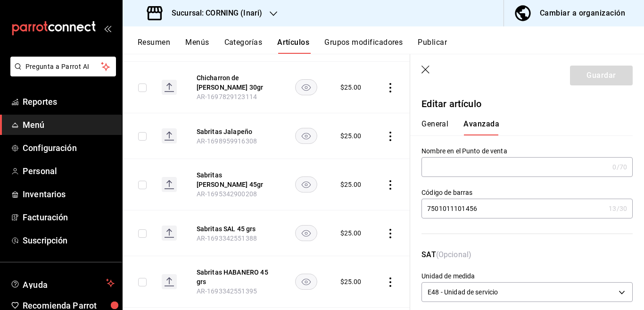
click at [502, 209] on input "7501011101456" at bounding box center [514, 208] width 184 height 19
type input "7"
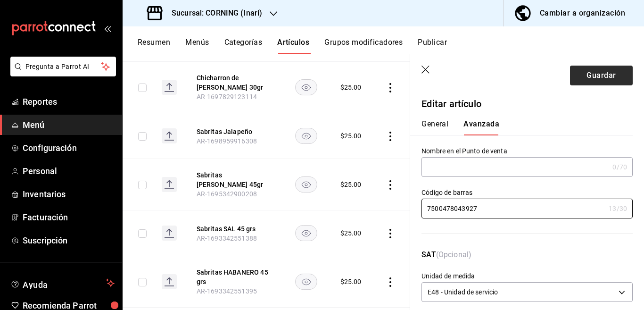
type input "7500478043927"
click at [596, 72] on button "Guardar" at bounding box center [601, 76] width 63 height 20
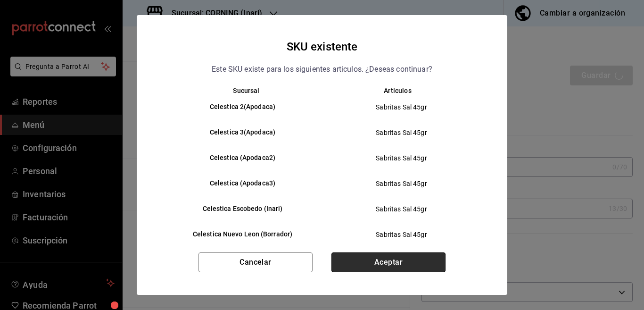
click at [369, 260] on button "Aceptar" at bounding box center [389, 262] width 114 height 20
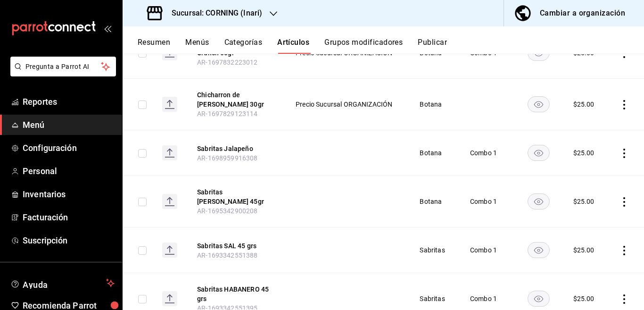
scroll to position [293, 0]
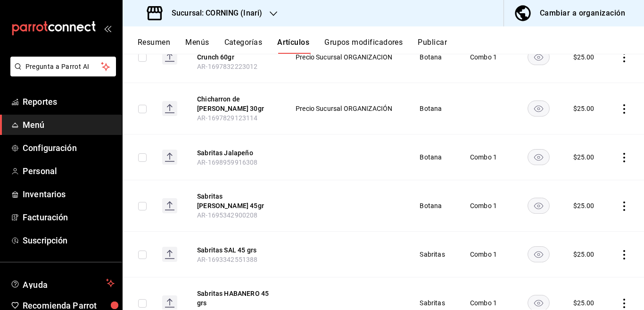
click at [620, 202] on icon "actions" at bounding box center [624, 205] width 9 height 9
click at [581, 222] on span "Editar" at bounding box center [588, 225] width 25 height 10
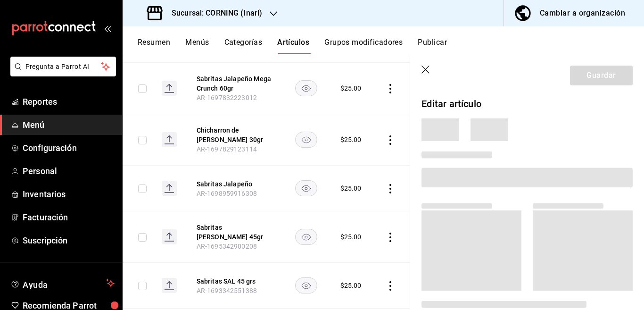
scroll to position [293, 0]
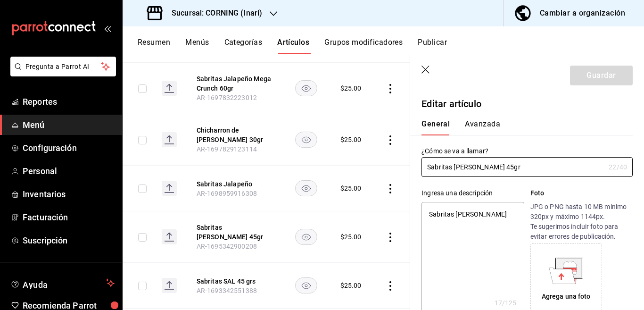
type textarea "x"
type input "$25.00"
type textarea "x"
click at [494, 218] on textarea "Sabritas [PERSON_NAME]" at bounding box center [473, 258] width 102 height 113
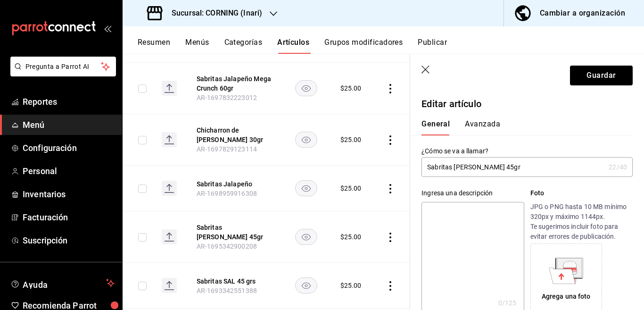
click at [517, 170] on input "Sabritas [PERSON_NAME] 45gr" at bounding box center [514, 167] width 184 height 19
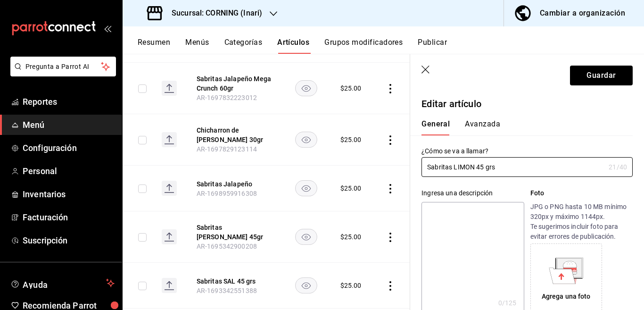
type input "Sabritas LIMON 45 grs"
click at [485, 211] on textarea at bounding box center [473, 258] width 102 height 113
paste textarea "Sabritas LIMON 45 grs"
type textarea "Sabritas LIMON 45 grs"
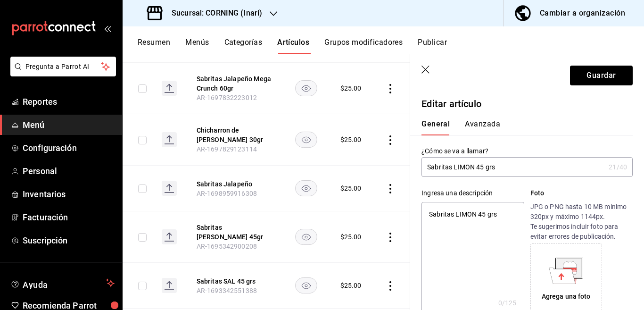
type textarea "x"
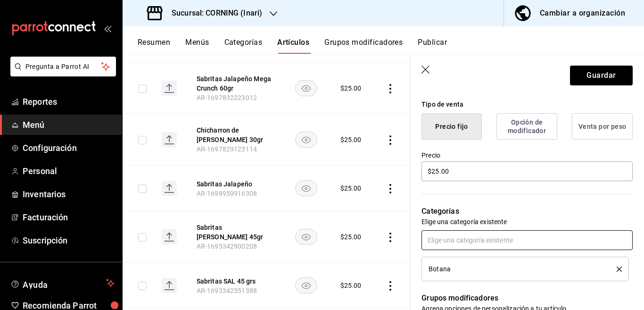
scroll to position [230, 0]
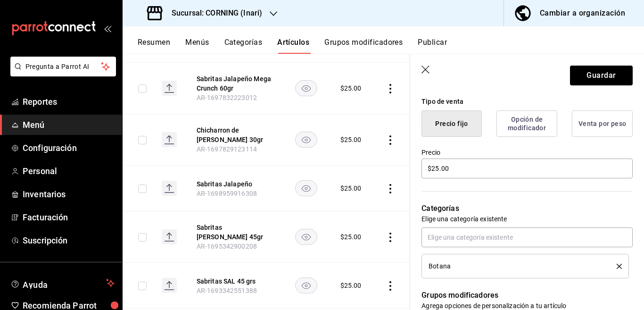
type textarea "Sabritas LIMON 45 grs"
click at [617, 264] on icon "delete" at bounding box center [619, 266] width 5 height 5
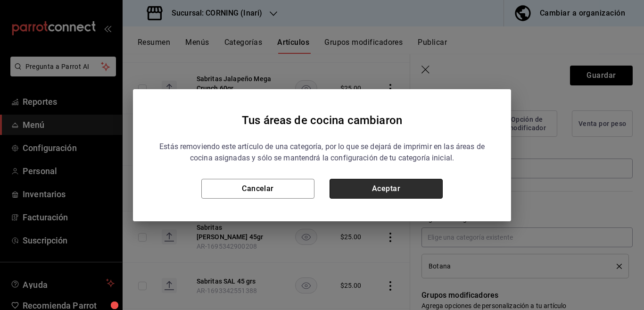
click at [417, 186] on button "Aceptar" at bounding box center [386, 189] width 113 height 20
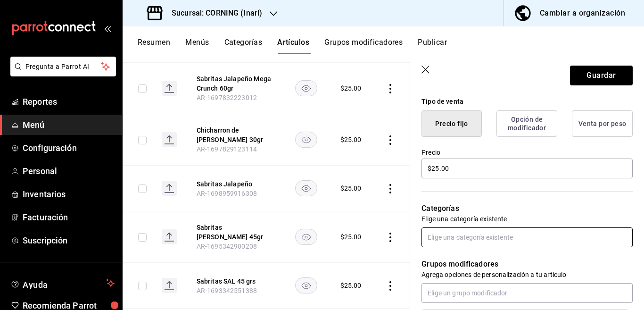
click at [459, 236] on input "text" at bounding box center [527, 237] width 211 height 20
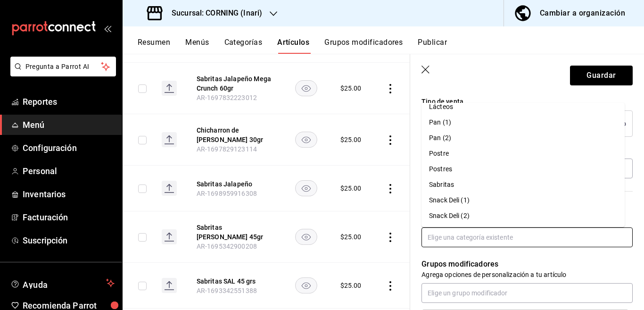
scroll to position [210, 0]
click at [450, 184] on li "Sabritas" at bounding box center [523, 184] width 203 height 16
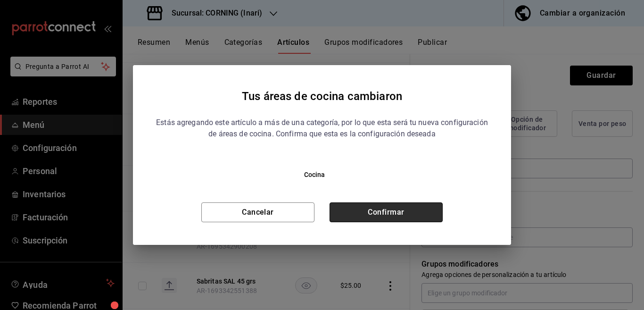
click at [414, 212] on button "Confirmar" at bounding box center [386, 212] width 113 height 20
type textarea "x"
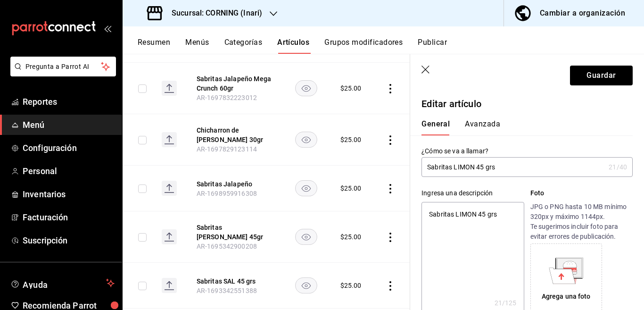
scroll to position [0, 0]
click at [485, 123] on button "Avanzada" at bounding box center [482, 127] width 35 height 16
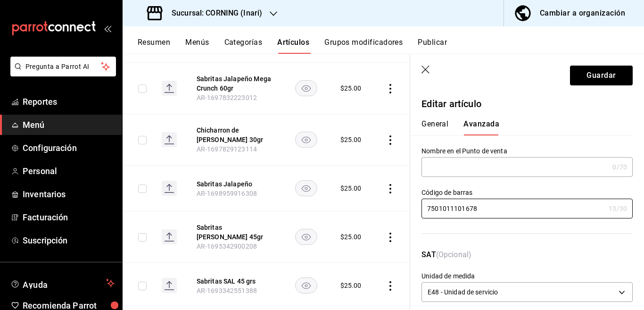
drag, startPoint x: 492, startPoint y: 203, endPoint x: 506, endPoint y: 227, distance: 28.3
click at [494, 205] on input "7501011101678" at bounding box center [514, 208] width 184 height 19
type input "7"
type input "7500478043958"
click at [577, 73] on button "Guardar" at bounding box center [601, 76] width 63 height 20
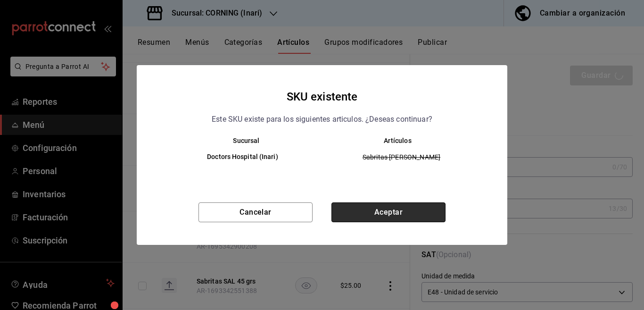
click at [385, 213] on button "Aceptar" at bounding box center [389, 212] width 114 height 20
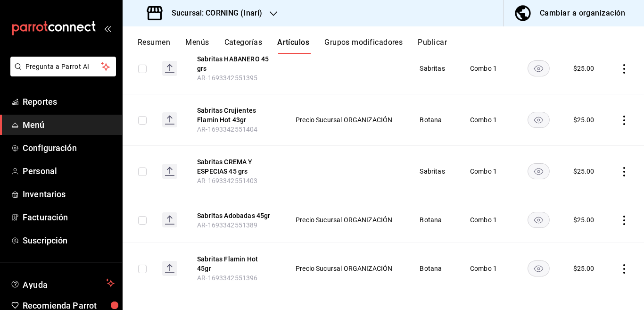
scroll to position [523, 0]
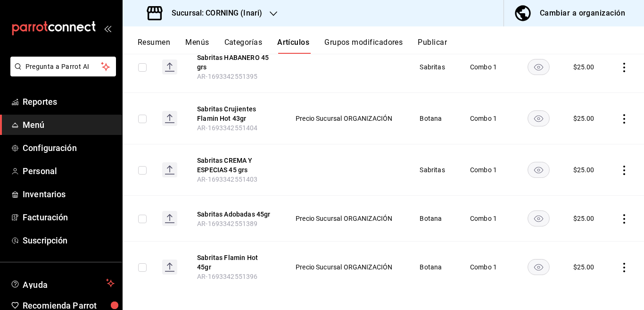
click at [620, 267] on icon "actions" at bounding box center [624, 267] width 9 height 9
click at [582, 247] on span "Editar" at bounding box center [588, 247] width 25 height 10
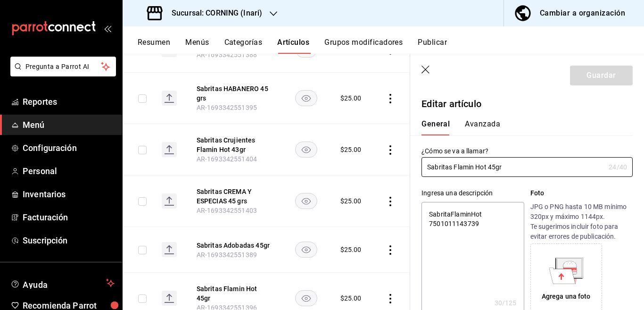
type textarea "x"
type input "$25.00"
type textarea "x"
click at [486, 222] on textarea "SabritaFlaminHot 7501011143739" at bounding box center [473, 258] width 102 height 113
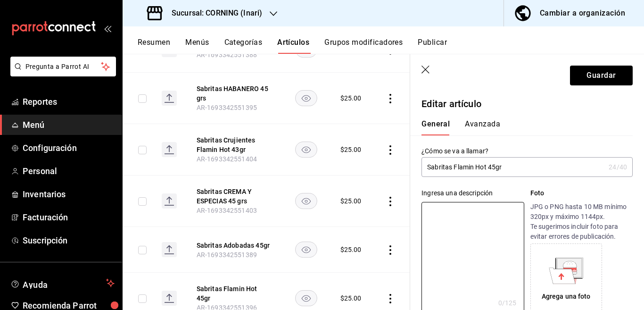
click at [518, 165] on input "Sabritas Flamin Hot 45gr" at bounding box center [514, 167] width 184 height 19
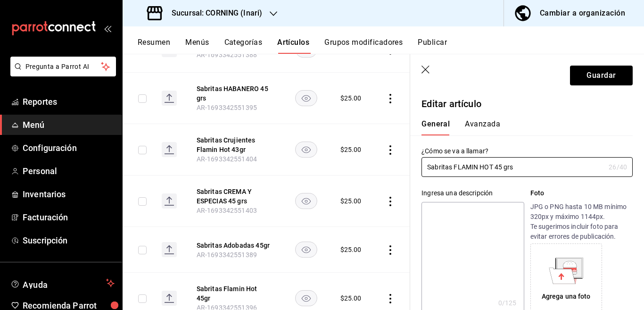
type input "Sabritas FLAMIN HOT 45 grs"
click at [471, 246] on textarea at bounding box center [473, 258] width 102 height 113
paste textarea "Sabritas FLAMIN HOT 45 grs"
type textarea "Sabritas FLAMIN HOT 45 grs"
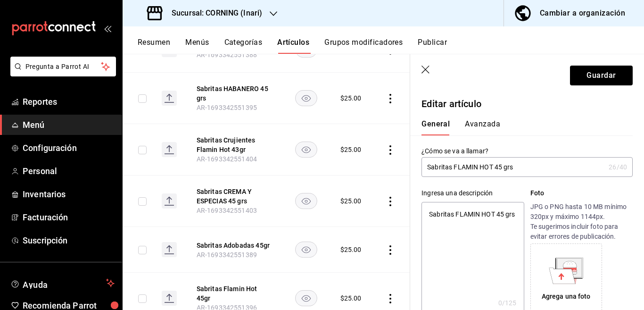
type textarea "x"
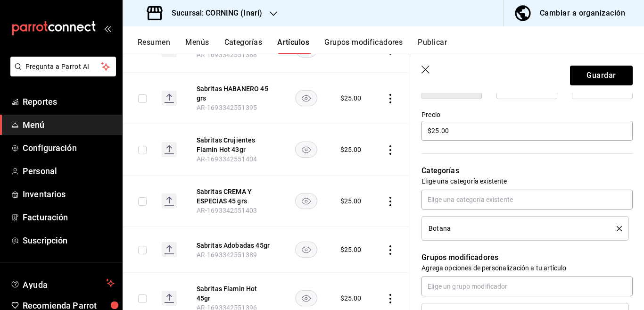
scroll to position [268, 0]
type textarea "Sabritas FLAMIN HOT 45 grs"
click at [617, 227] on icon "delete" at bounding box center [619, 227] width 5 height 5
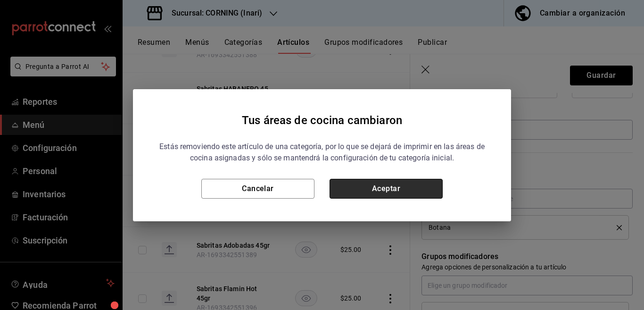
click at [412, 190] on button "Aceptar" at bounding box center [386, 189] width 113 height 20
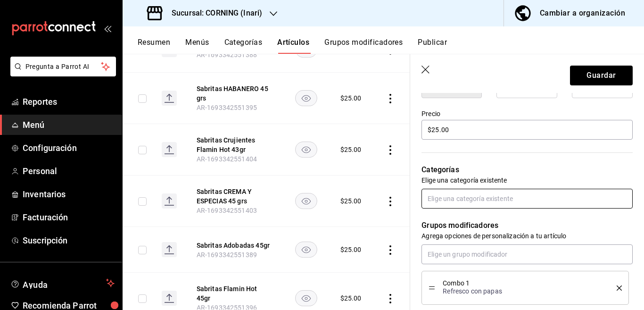
click at [458, 199] on input "text" at bounding box center [527, 199] width 211 height 20
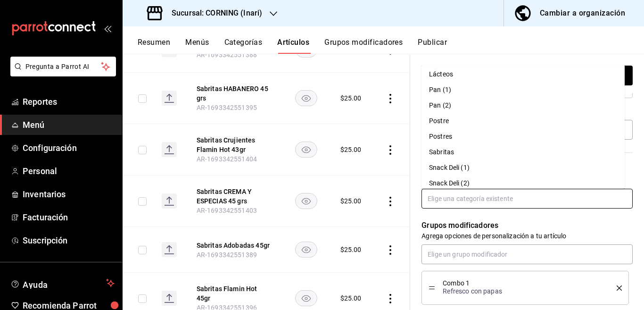
scroll to position [204, 0]
click at [446, 151] on li "Sabritas" at bounding box center [523, 152] width 203 height 16
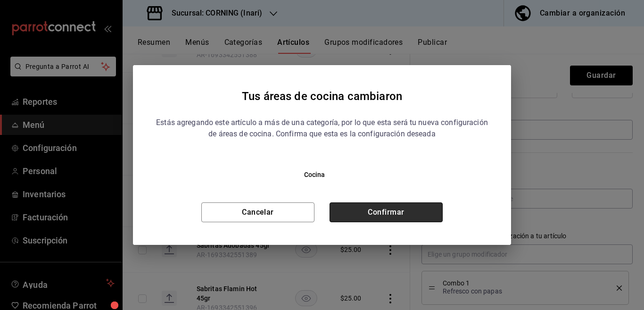
click at [425, 209] on button "Confirmar" at bounding box center [386, 212] width 113 height 20
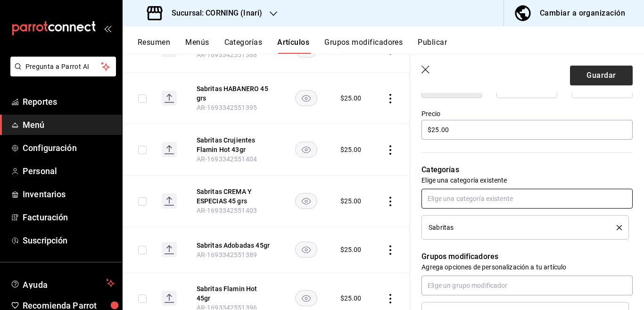
scroll to position [268, 0]
click at [591, 76] on button "Guardar" at bounding box center [601, 76] width 63 height 20
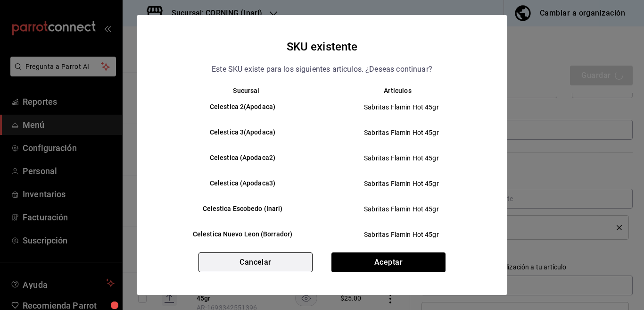
click at [281, 258] on button "Cancelar" at bounding box center [256, 262] width 114 height 20
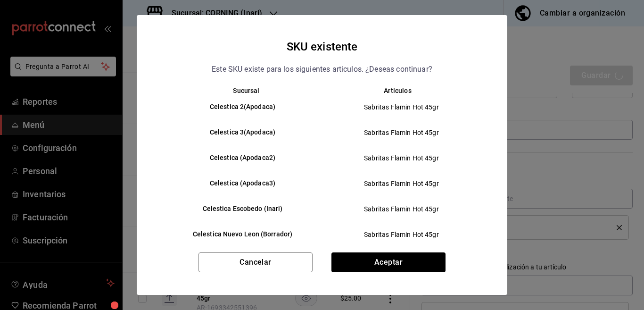
type textarea "x"
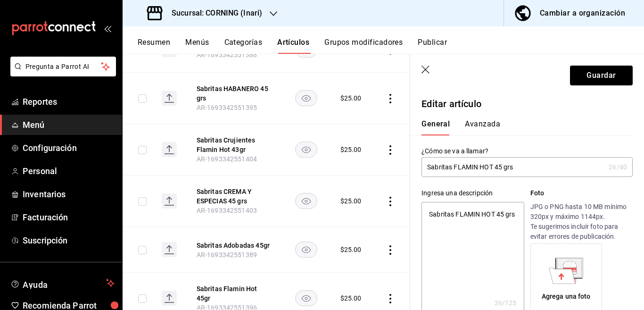
scroll to position [0, 0]
click at [484, 118] on div "General [PERSON_NAME]" at bounding box center [521, 123] width 223 height 25
click at [483, 122] on button "Avanzada" at bounding box center [482, 127] width 35 height 16
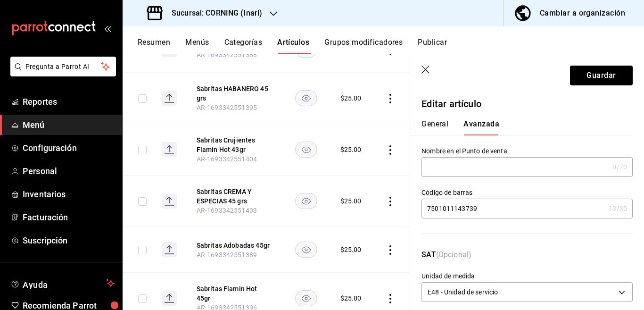
click at [491, 211] on input "7501011143739" at bounding box center [514, 208] width 184 height 19
type input "7"
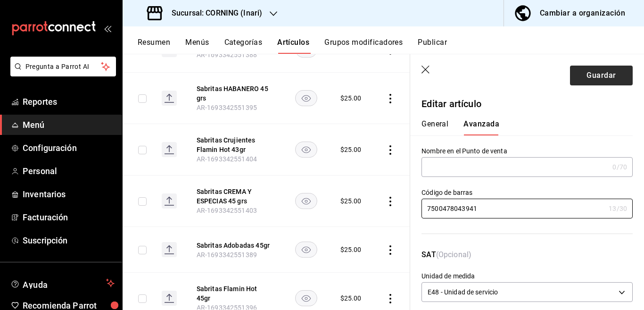
type input "7500478043941"
click at [590, 71] on button "Guardar" at bounding box center [601, 76] width 63 height 20
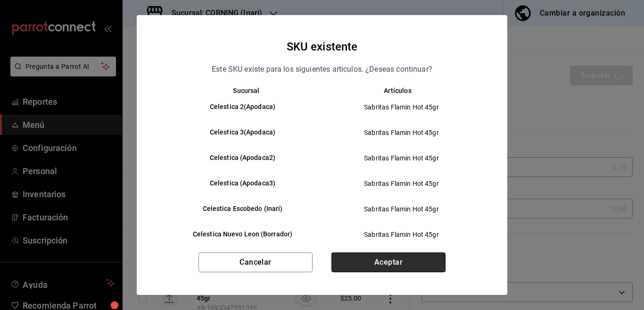
click at [389, 261] on button "Aceptar" at bounding box center [389, 262] width 114 height 20
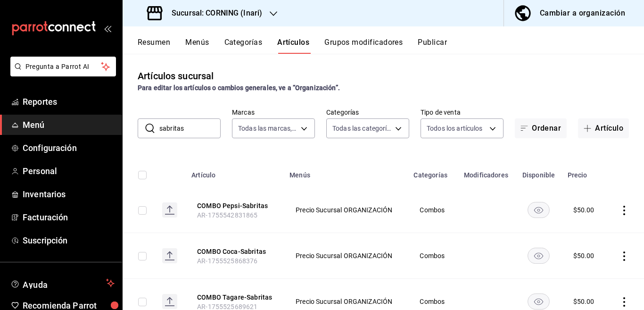
drag, startPoint x: 186, startPoint y: 128, endPoint x: 187, endPoint y: 135, distance: 7.1
click at [186, 130] on input "sabritas" at bounding box center [189, 128] width 61 height 19
type input "s"
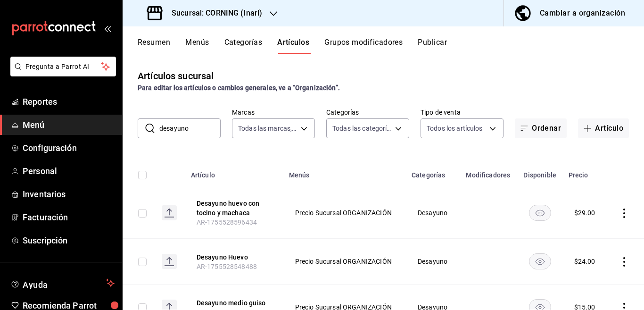
click at [195, 126] on input "desayuno" at bounding box center [189, 128] width 61 height 19
type input "d"
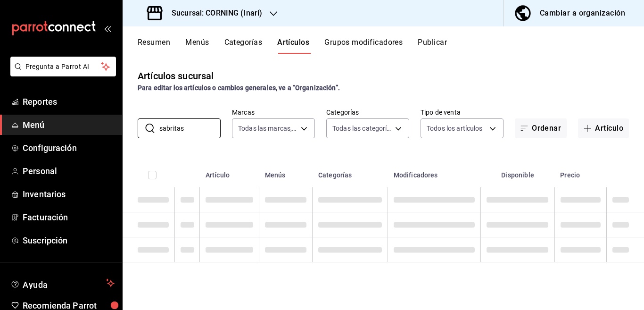
type input "sabritas"
click at [372, 153] on div "Artículos sucursal Para editar los artículos o cambios generales, ve a “Organiz…" at bounding box center [384, 182] width 522 height 256
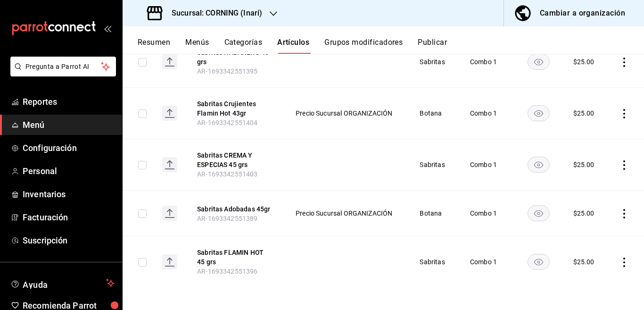
scroll to position [529, 0]
click at [624, 259] on icon "actions" at bounding box center [625, 261] width 2 height 9
click at [584, 246] on span "Editar" at bounding box center [588, 247] width 25 height 10
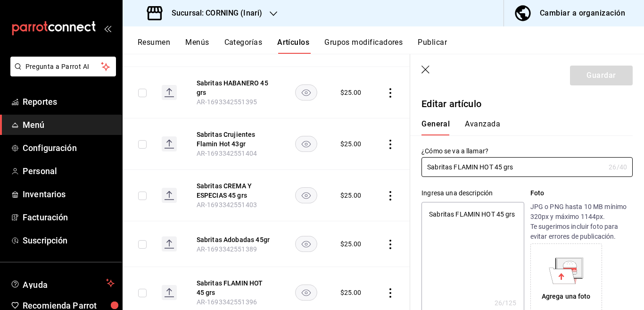
type textarea "x"
type input "$25.00"
click at [481, 117] on div "General [PERSON_NAME]" at bounding box center [521, 123] width 223 height 25
click at [480, 124] on button "Avanzada" at bounding box center [482, 127] width 35 height 16
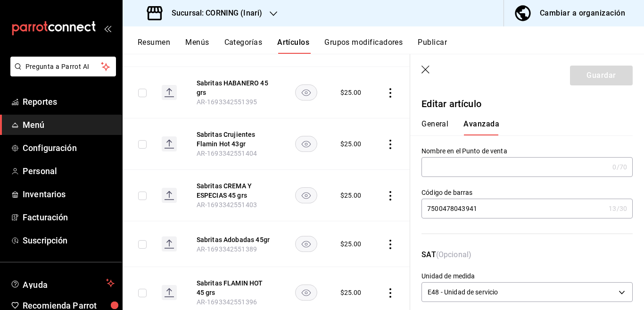
click at [485, 209] on input "7500478043941" at bounding box center [514, 208] width 184 height 19
click at [426, 68] on icon "button" at bounding box center [426, 70] width 9 height 9
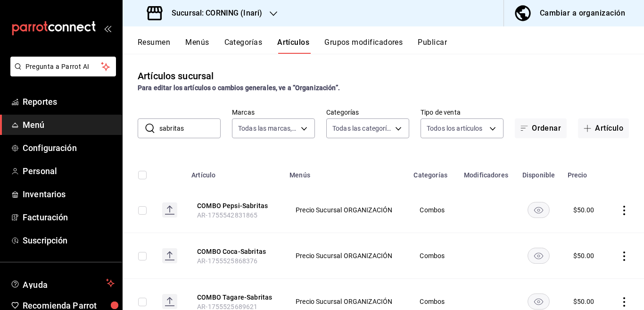
click at [198, 132] on input "sabritas" at bounding box center [189, 128] width 61 height 19
type input "s"
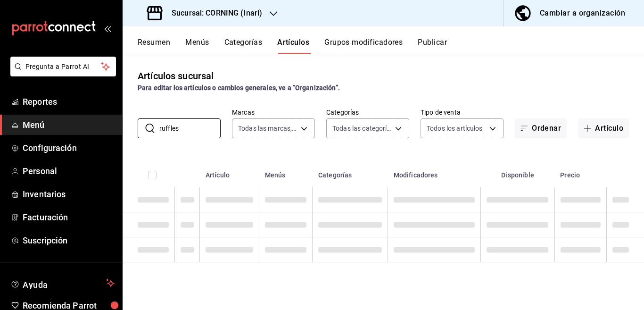
type input "ruffles"
click at [351, 158] on th "Categorías" at bounding box center [350, 172] width 75 height 30
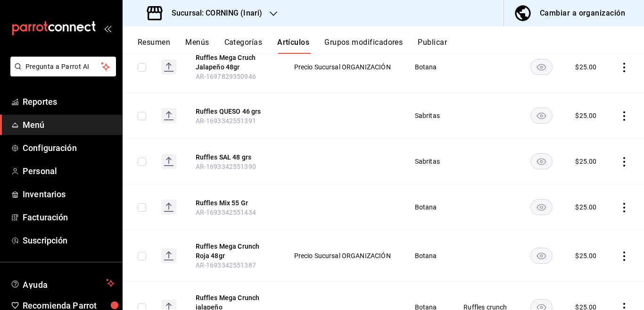
scroll to position [230, 0]
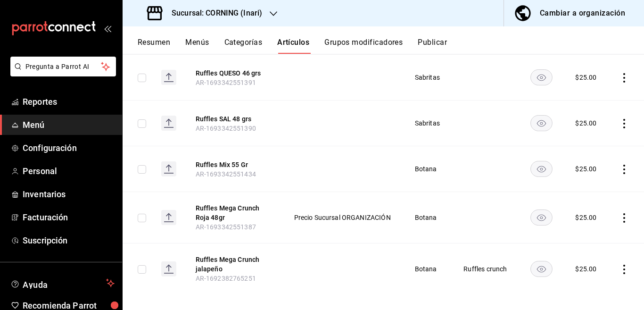
click at [620, 217] on icon "actions" at bounding box center [624, 217] width 9 height 9
click at [584, 238] on span "Editar" at bounding box center [588, 239] width 25 height 10
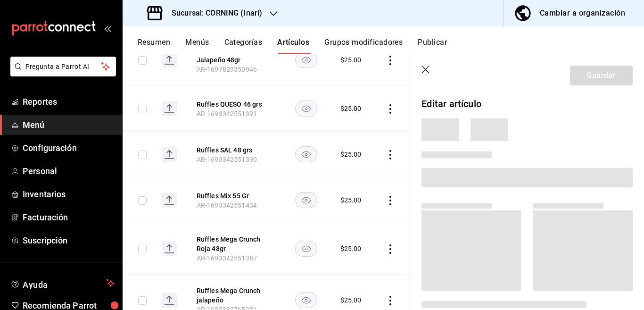
scroll to position [230, 0]
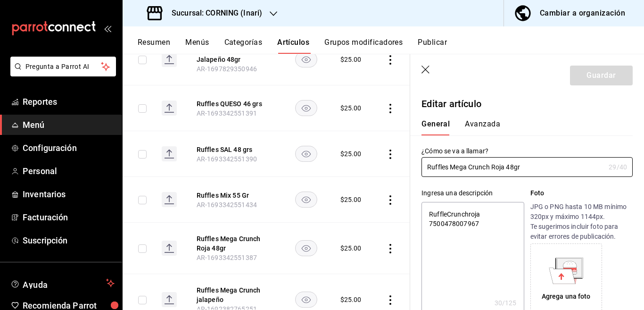
type textarea "x"
type input "$25.00"
type input "Ruffles Mega Crunch Roja 48grs"
type textarea "x"
type input "Ruffles Mega Crunch Roja 48 grs"
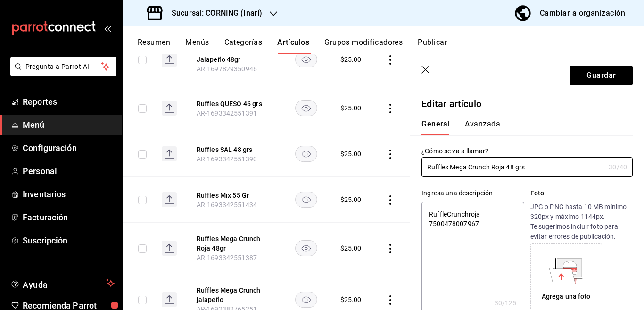
type textarea "x"
type input "Ruffles Mega Crunch R 48 grs"
type textarea "x"
type input "Ruffles Mega Crunch 48 grs"
type textarea "x"
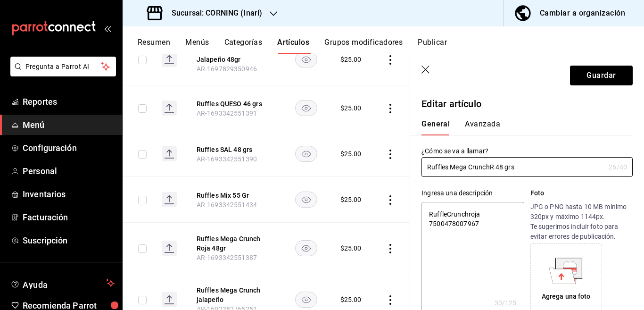
type input "Ruffles Mega CrunchRO 48 grs"
type textarea "x"
type input "Ruffles Mega CrunchROJA 48 grs"
type textarea "x"
type input "Ruffles Mega Crunch ROJA 48 grs"
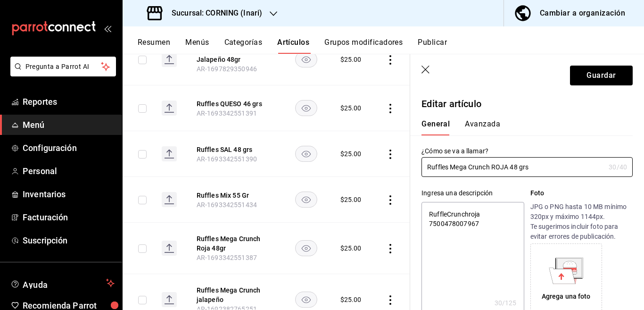
type textarea "x"
type input "Ruffles Mega Crunch ROJA 48 grs"
type textarea "x"
click at [493, 220] on textarea "RuffleCrunchroja 7500478007967" at bounding box center [473, 258] width 102 height 113
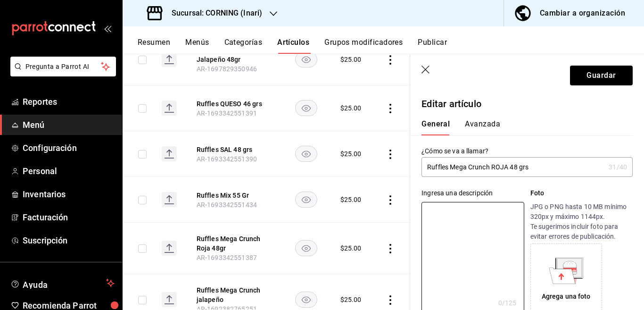
click at [540, 162] on input "Ruffles Mega Crunch ROJA 48 grs" at bounding box center [514, 167] width 184 height 19
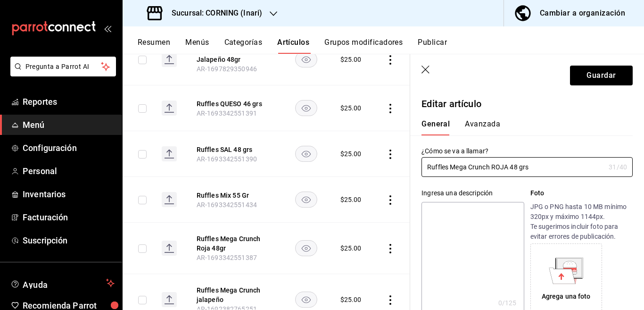
click at [462, 209] on textarea at bounding box center [473, 258] width 102 height 113
paste textarea "Ruffles Mega Crunch ROJA 48 grs"
type textarea "Ruffles Mega Crunch ROJA 48 grs"
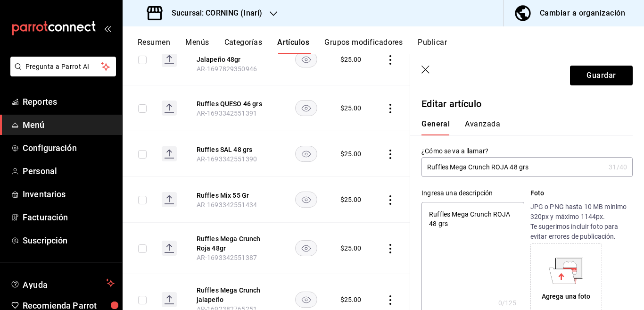
type textarea "x"
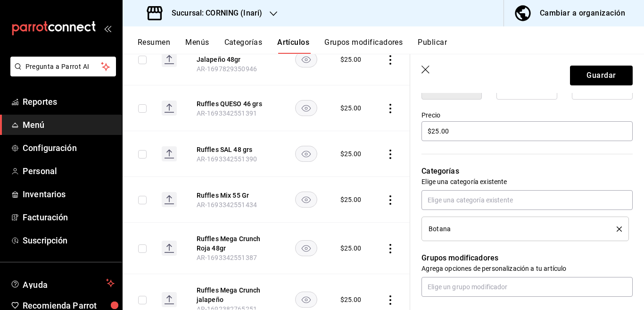
scroll to position [268, 0]
type textarea "Ruffles Mega Crunch ROJA 48 grs"
click at [617, 226] on icon "delete" at bounding box center [619, 227] width 5 height 5
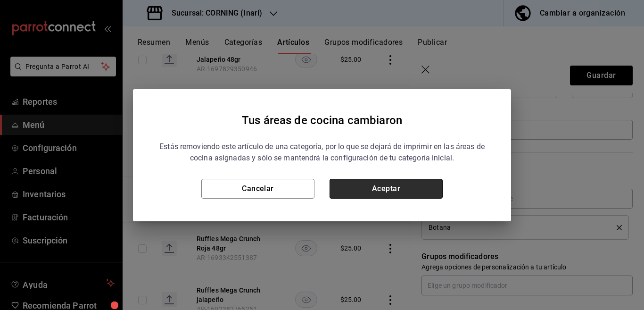
click at [410, 186] on button "Aceptar" at bounding box center [386, 189] width 113 height 20
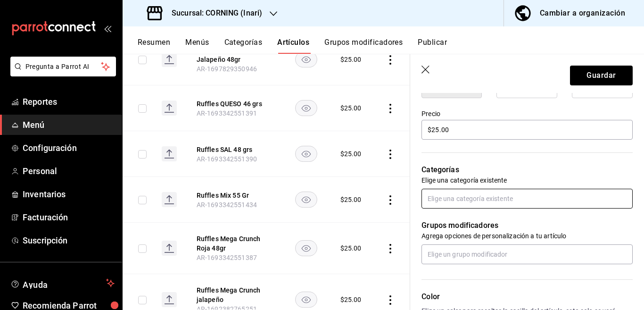
click at [456, 200] on input "text" at bounding box center [527, 199] width 211 height 20
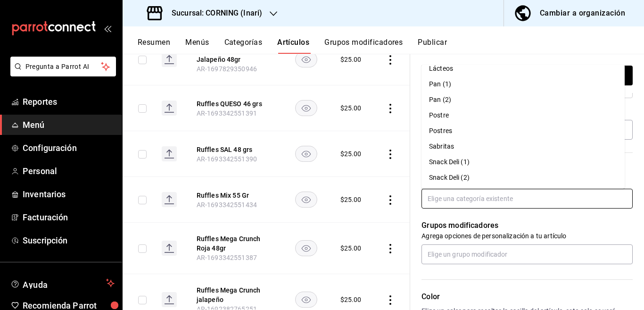
scroll to position [210, 0]
click at [442, 145] on li "Sabritas" at bounding box center [523, 146] width 203 height 16
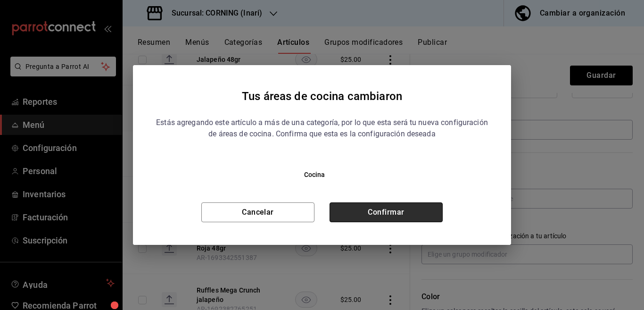
click at [409, 209] on button "Confirmar" at bounding box center [386, 212] width 113 height 20
type textarea "x"
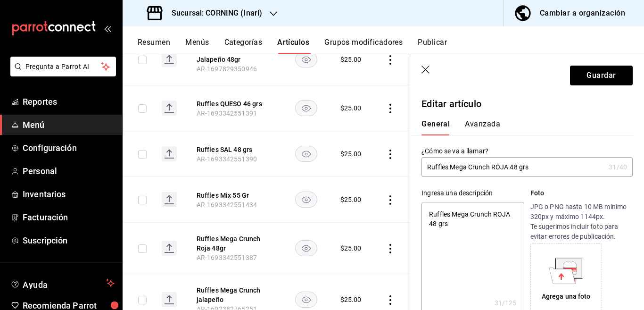
scroll to position [0, 0]
click at [488, 123] on button "Avanzada" at bounding box center [482, 127] width 35 height 16
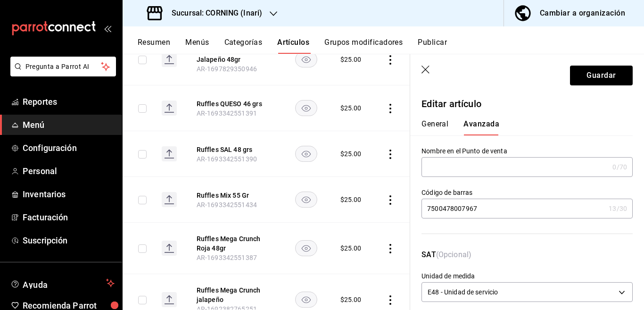
click at [503, 202] on input "7500478007967" at bounding box center [514, 208] width 184 height 19
type input "7500478046706"
click at [435, 122] on button "General" at bounding box center [435, 127] width 27 height 16
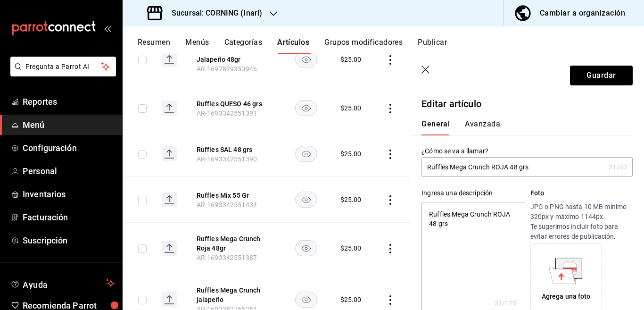
type textarea "x"
type textarea "Ruffles Mega Crunch ROJA grs"
type textarea "x"
type textarea "Ruffles Mega Crunch ROJA 5 grs"
type textarea "x"
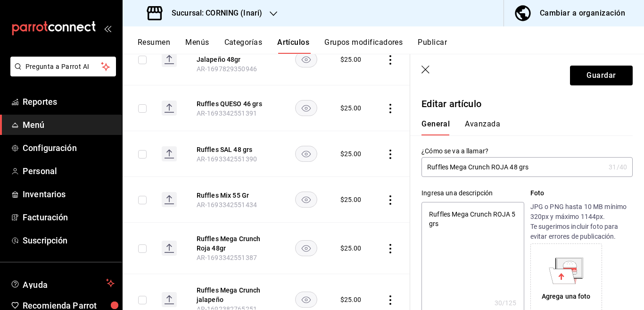
type textarea "Ruffles Mega Crunch ROJA 50 grs"
type textarea "x"
type textarea "Ruffles Mega Crunch ROJA 50 grs"
type textarea "x"
click at [520, 170] on input "Ruffles Mega Crunch ROJA 48 grs" at bounding box center [514, 167] width 184 height 19
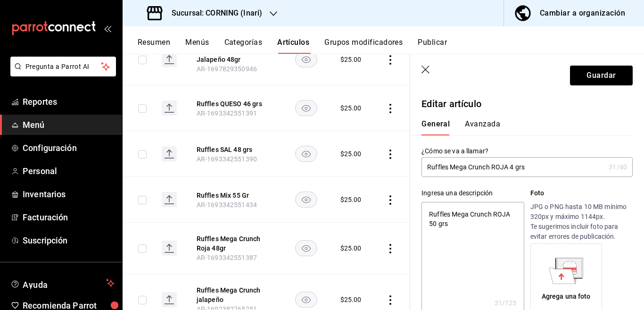
type input "Ruffles Mega Crunch ROJA grs"
type textarea "x"
type input "Ruffles Mega Crunch ROJA 5 grs"
type textarea "x"
type input "Ruffles Mega Crunch ROJA 50 grs"
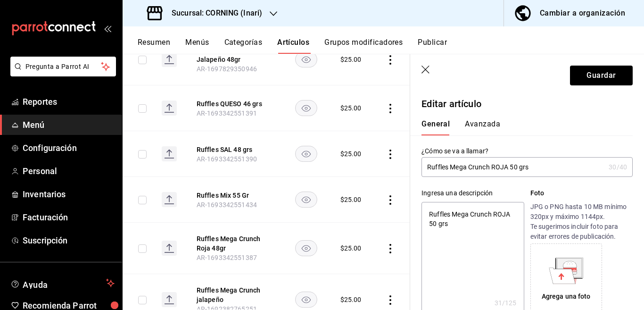
type textarea "x"
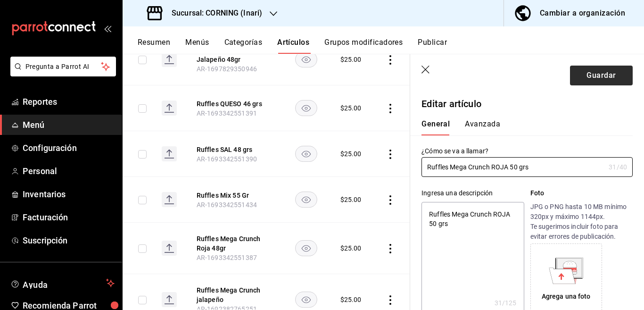
type input "Ruffles Mega Crunch ROJA 50 grs"
click at [591, 76] on button "Guardar" at bounding box center [601, 76] width 63 height 20
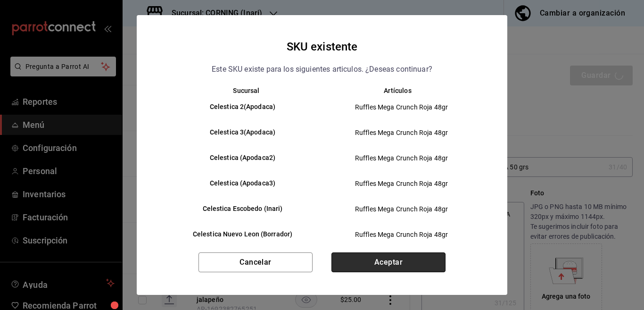
click at [394, 259] on button "Aceptar" at bounding box center [389, 262] width 114 height 20
type textarea "x"
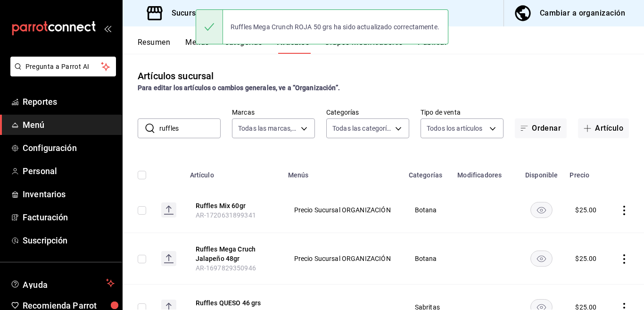
click at [196, 128] on input "ruffles" at bounding box center [189, 128] width 61 height 19
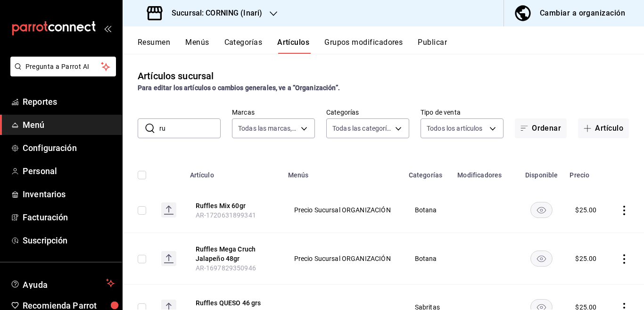
type input "r"
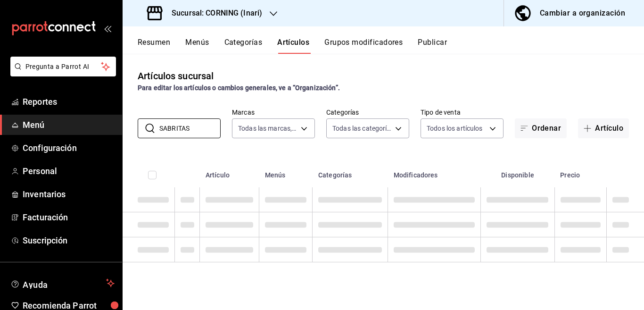
type input "SABRITAS"
click at [374, 151] on div "Artículos sucursal Para editar los artículos o cambios generales, ve a “Organiz…" at bounding box center [384, 182] width 522 height 256
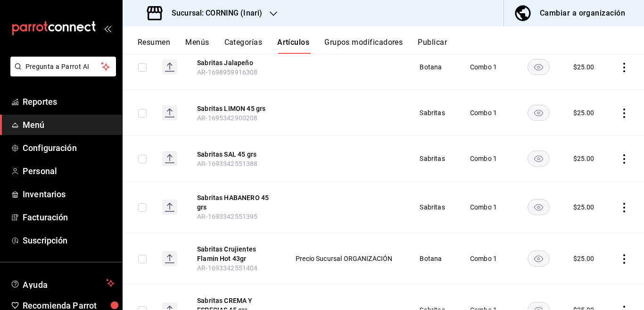
scroll to position [422, 0]
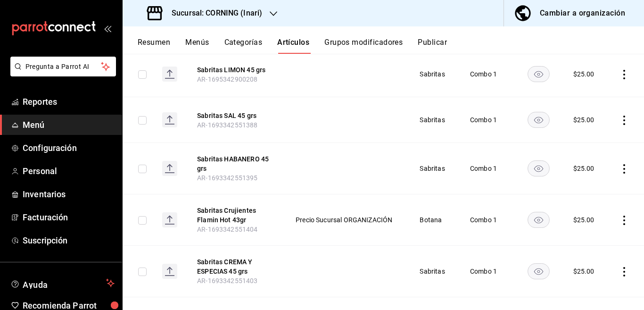
click at [620, 219] on icon "actions" at bounding box center [624, 220] width 9 height 9
click at [582, 241] on span "Editar" at bounding box center [588, 242] width 25 height 10
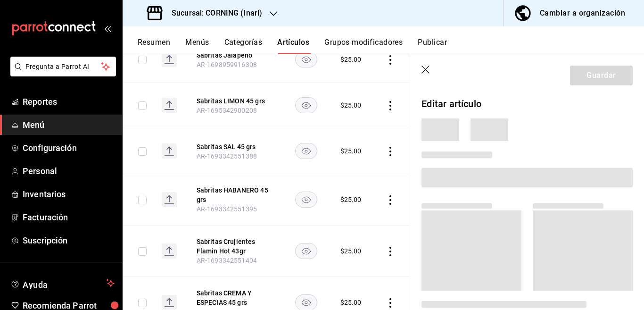
scroll to position [422, 0]
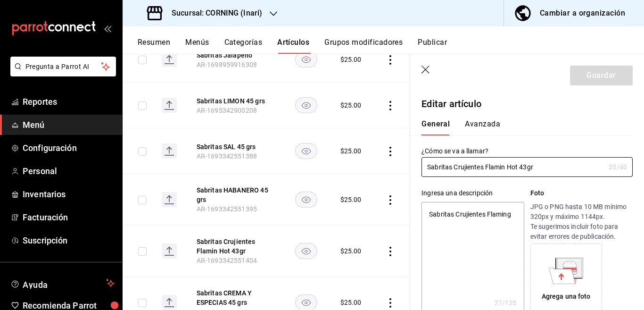
type textarea "x"
type input "$25.00"
type input "Sabritas Crujientes Flamin Hot 43grs"
type textarea "x"
type input "Sabritas Crujientes Flamin Hot 43g rs"
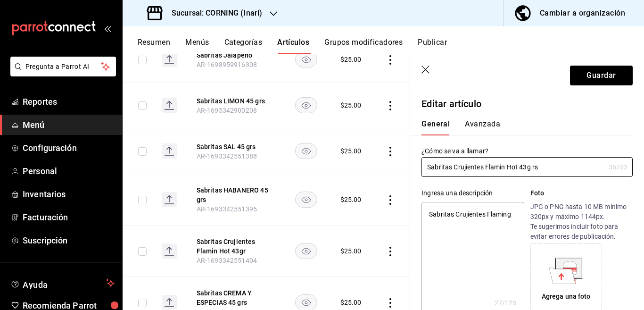
type textarea "x"
type input "Sabritas Crujientes Flamin Hot 43grs"
type textarea "x"
type input "Sabritas Crujientes Flamin Hot 43 grs"
click at [511, 215] on textarea "Sabritas Crujientes Flaming" at bounding box center [473, 258] width 102 height 113
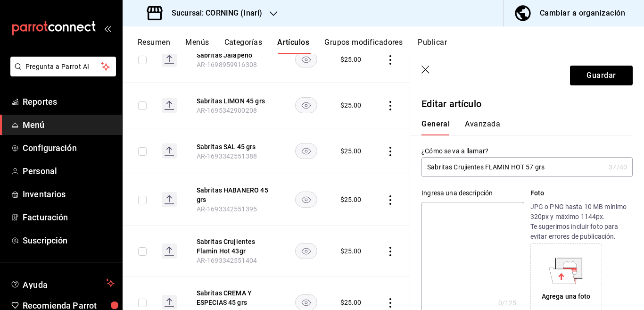
click at [552, 170] on input "Sabritas Crujientes FLAMIN HOT 57 grs" at bounding box center [514, 167] width 184 height 19
click at [464, 216] on textarea at bounding box center [473, 258] width 102 height 113
paste textarea "Sabritas Crujientes FLAMIN HOT 57 grs"
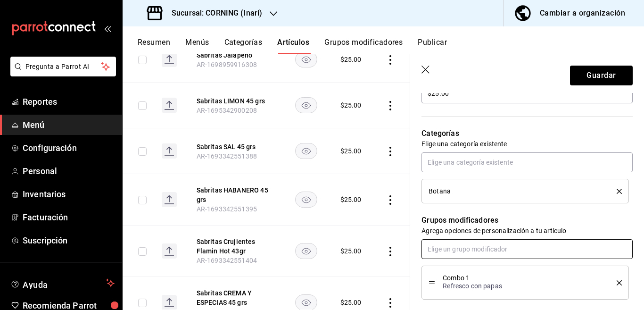
scroll to position [307, 0]
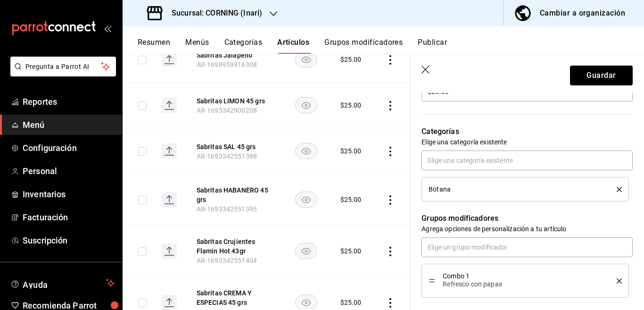
click at [617, 189] on icon "delete" at bounding box center [619, 189] width 5 height 5
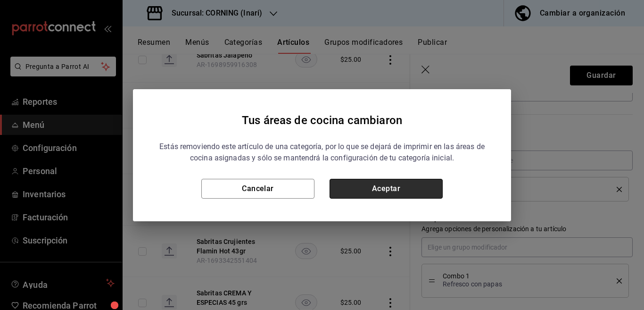
click at [415, 187] on button "Aceptar" at bounding box center [386, 189] width 113 height 20
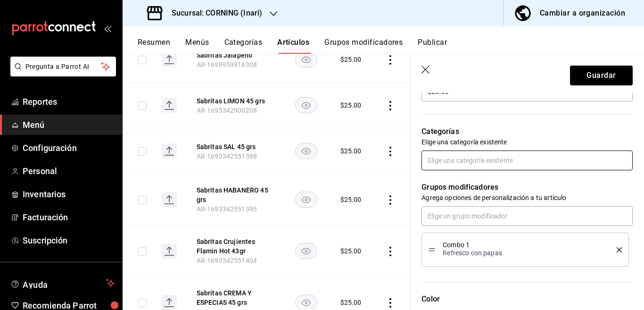
click at [469, 162] on input "text" at bounding box center [527, 161] width 211 height 20
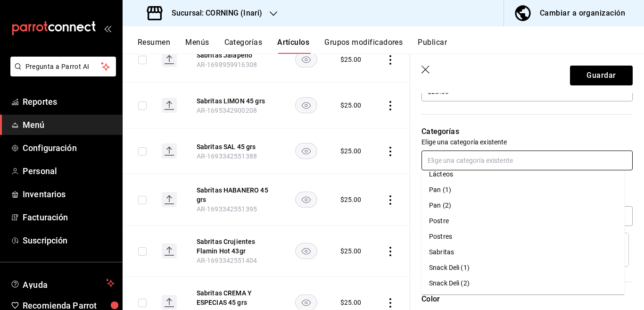
scroll to position [210, 0]
click at [443, 248] on li "Sabritas" at bounding box center [523, 252] width 203 height 16
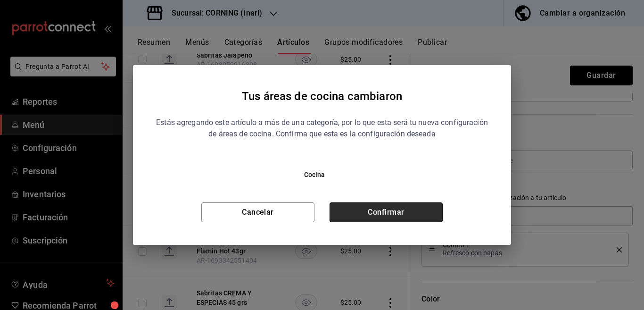
click at [410, 206] on button "Confirmar" at bounding box center [386, 212] width 113 height 20
click at [410, 206] on div "Guardar Editar artículo General Avanzada ¿Cómo se va a llamar? Sabritas Crujien…" at bounding box center [527, 209] width 234 height 310
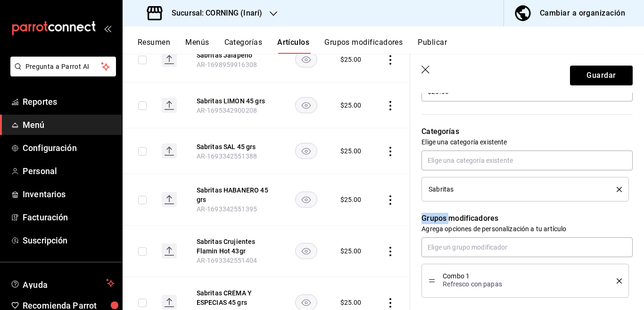
scroll to position [307, 0]
drag, startPoint x: 410, startPoint y: 206, endPoint x: 542, endPoint y: 120, distance: 157.6
click at [542, 120] on div "Categorías Elige una categoría existente Sabritas" at bounding box center [521, 152] width 223 height 99
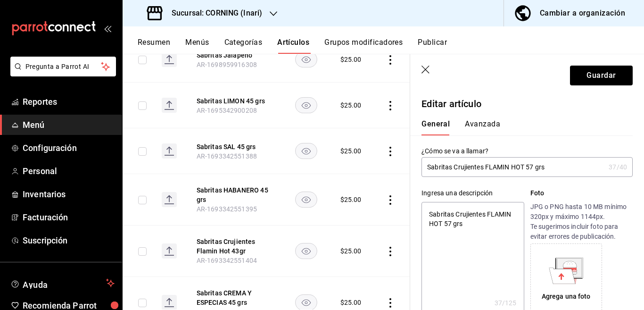
scroll to position [0, 0]
click at [484, 124] on button "Avanzada" at bounding box center [482, 127] width 35 height 16
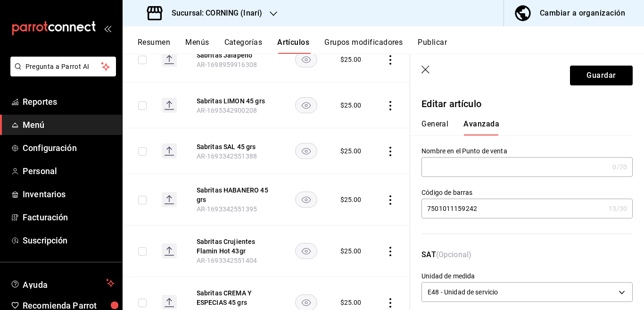
click at [497, 207] on input "7501011159242" at bounding box center [514, 208] width 184 height 19
click at [594, 74] on button "Guardar" at bounding box center [601, 76] width 63 height 20
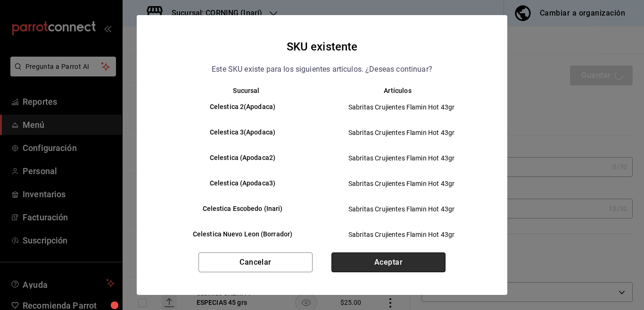
click at [385, 265] on button "Aceptar" at bounding box center [389, 262] width 114 height 20
